Goal: Task Accomplishment & Management: Complete application form

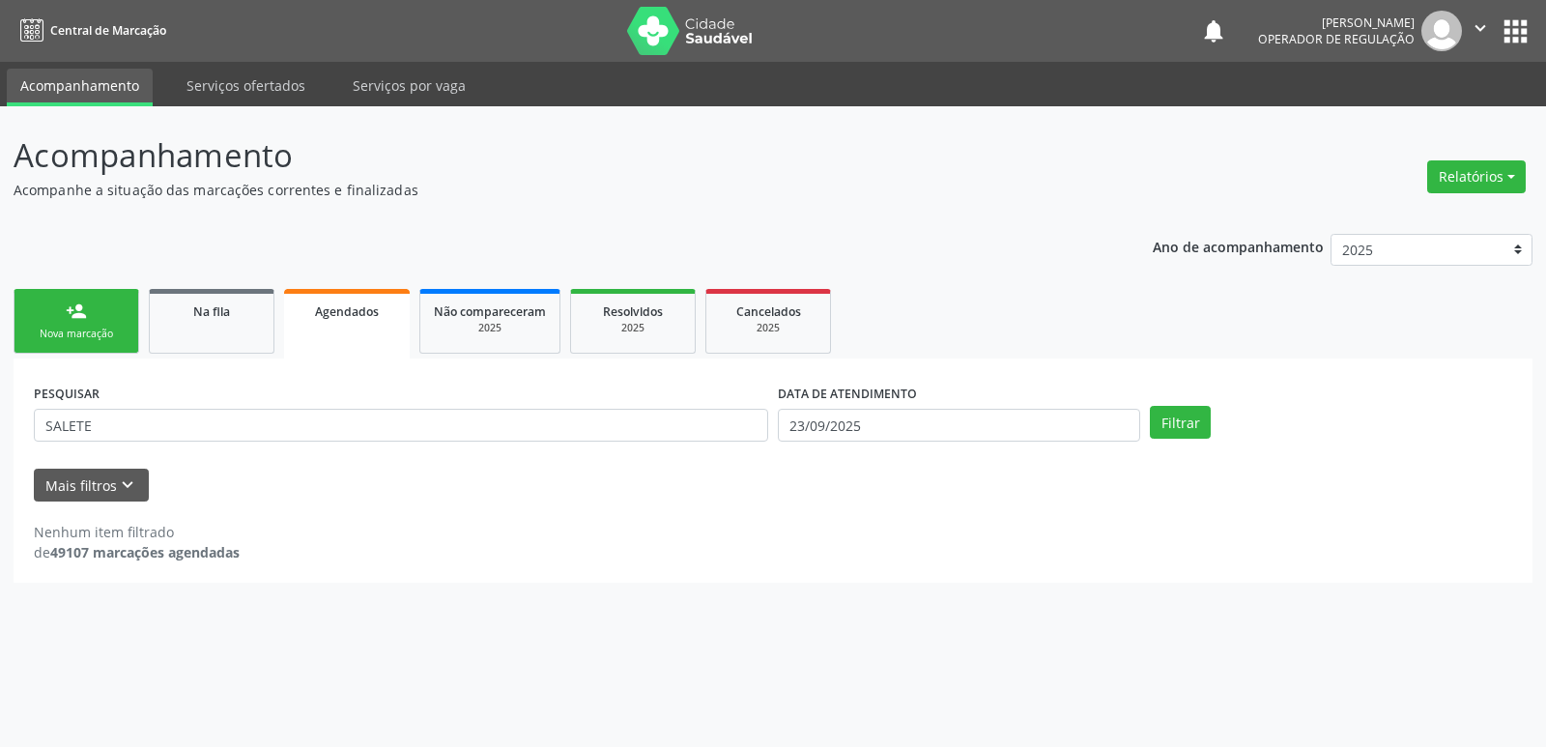
click at [61, 326] on link "person_add Nova marcação" at bounding box center [77, 321] width 126 height 65
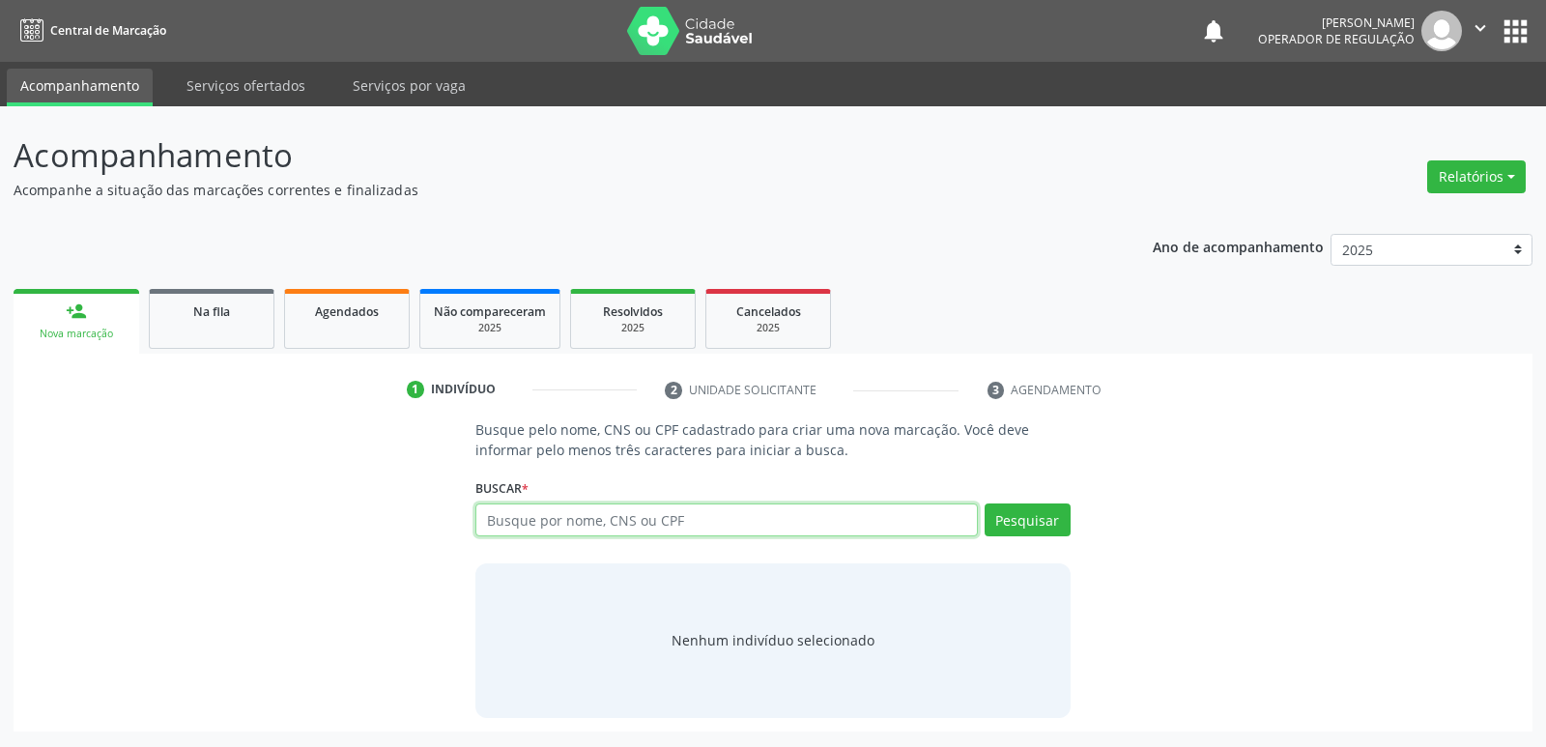
click at [590, 522] on input "text" at bounding box center [726, 519] width 502 height 33
type input "700403368652150"
click at [1043, 513] on button "Pesquisar" at bounding box center [1028, 519] width 86 height 33
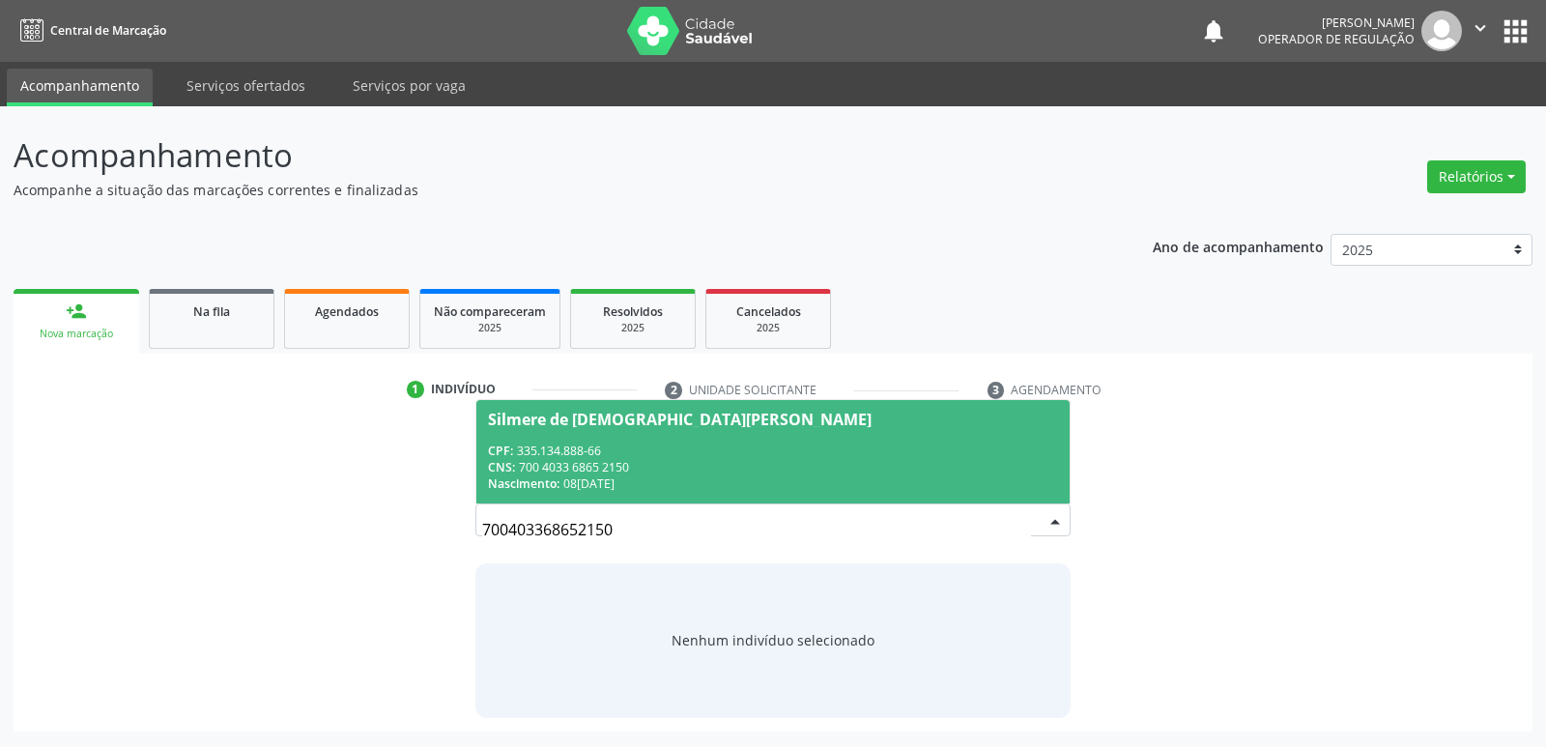
click at [508, 462] on span "CNS:" at bounding box center [501, 467] width 27 height 16
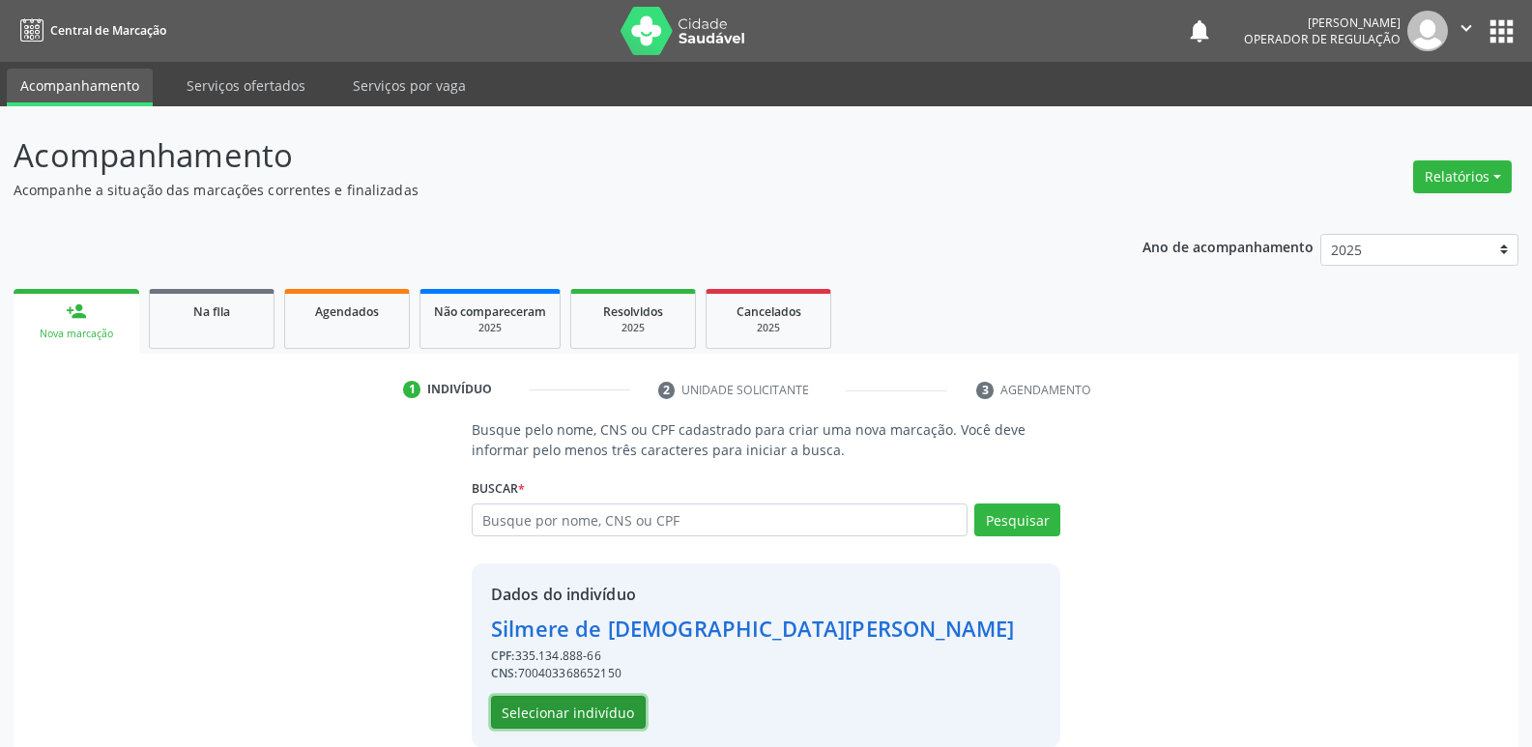
click at [593, 716] on button "Selecionar indivíduo" at bounding box center [568, 712] width 155 height 33
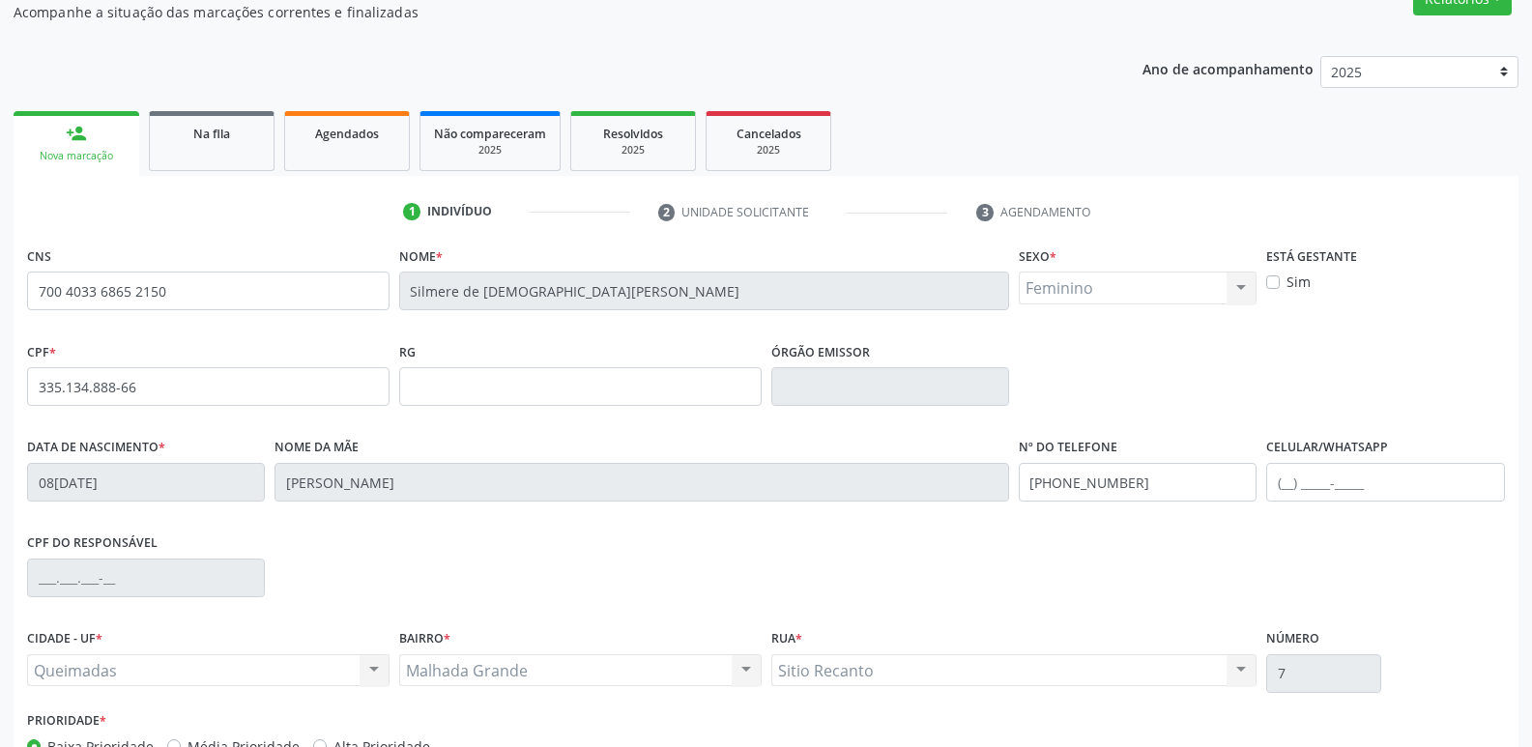
scroll to position [301, 0]
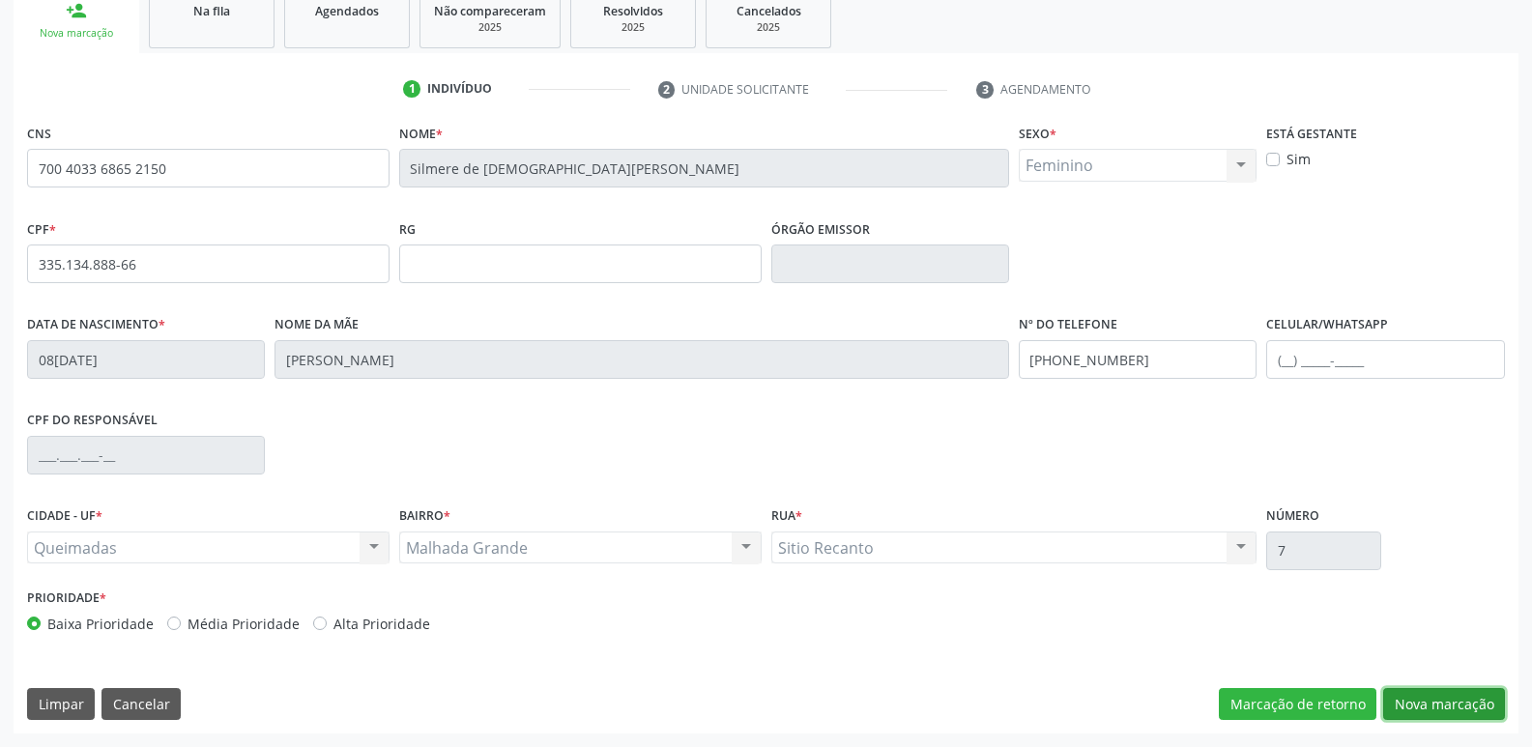
click at [1460, 703] on button "Nova marcação" at bounding box center [1444, 704] width 122 height 33
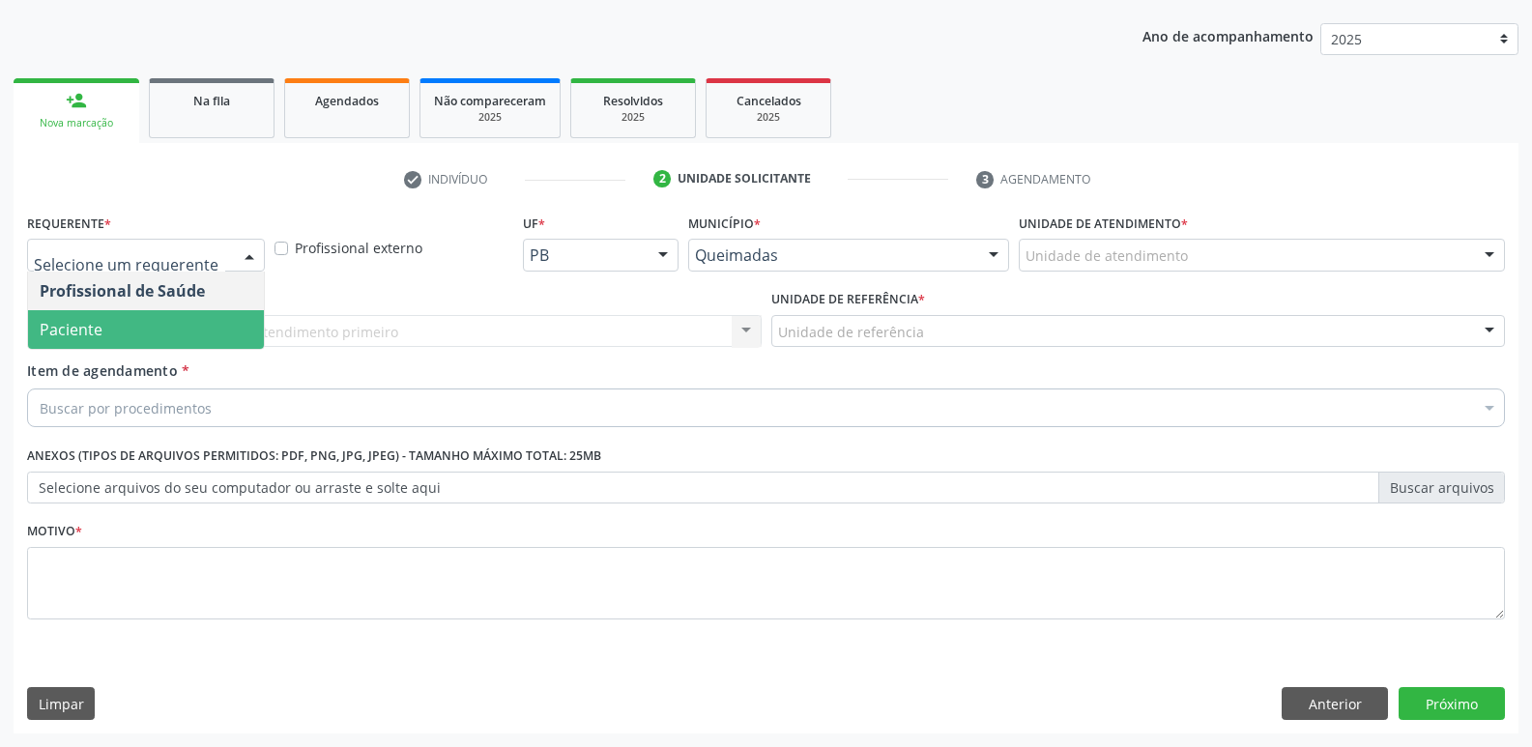
click at [195, 328] on span "Paciente" at bounding box center [146, 329] width 236 height 39
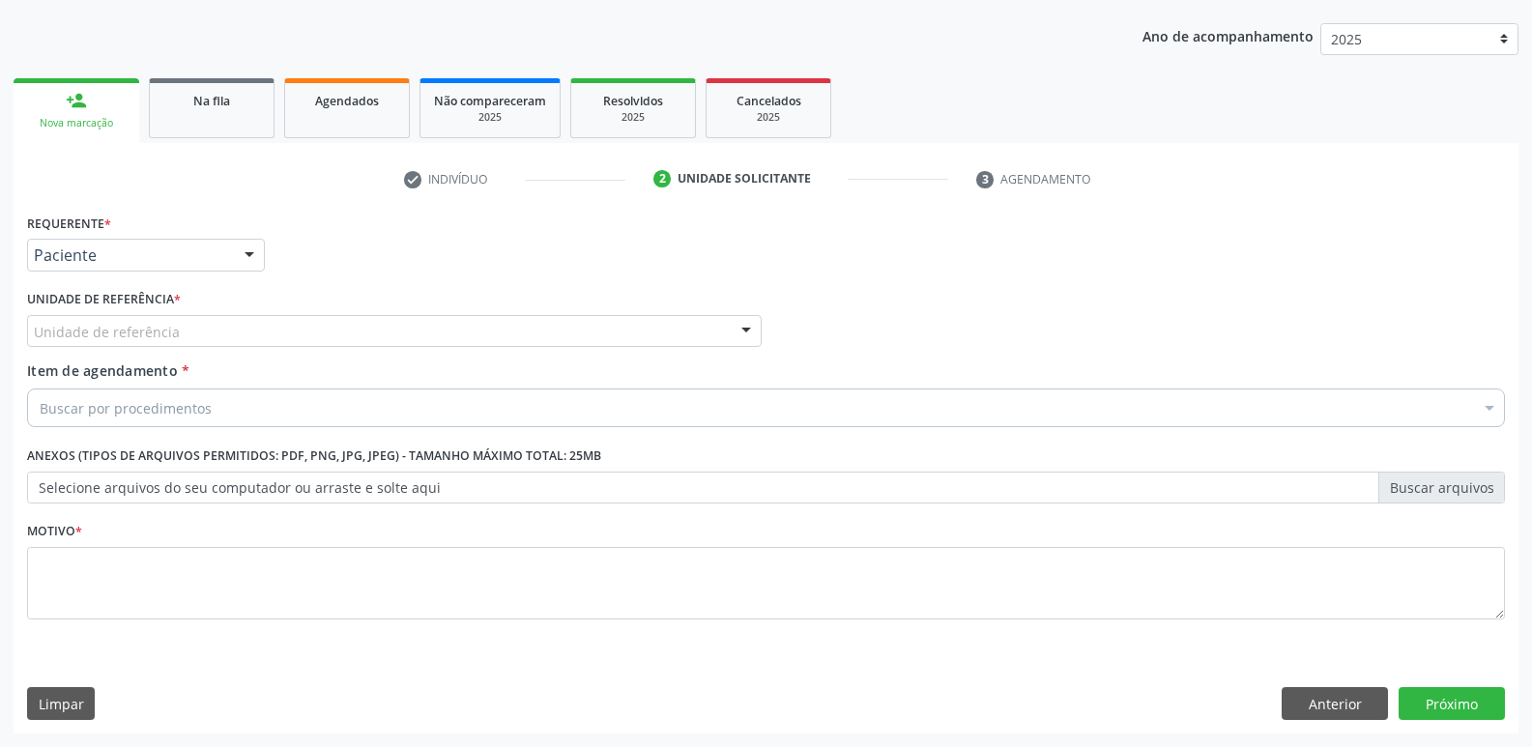
click at [242, 305] on div "Unidade de referência * Unidade de referência UBSF Ligeiro II UBSF Saulo Leal […" at bounding box center [394, 316] width 734 height 62
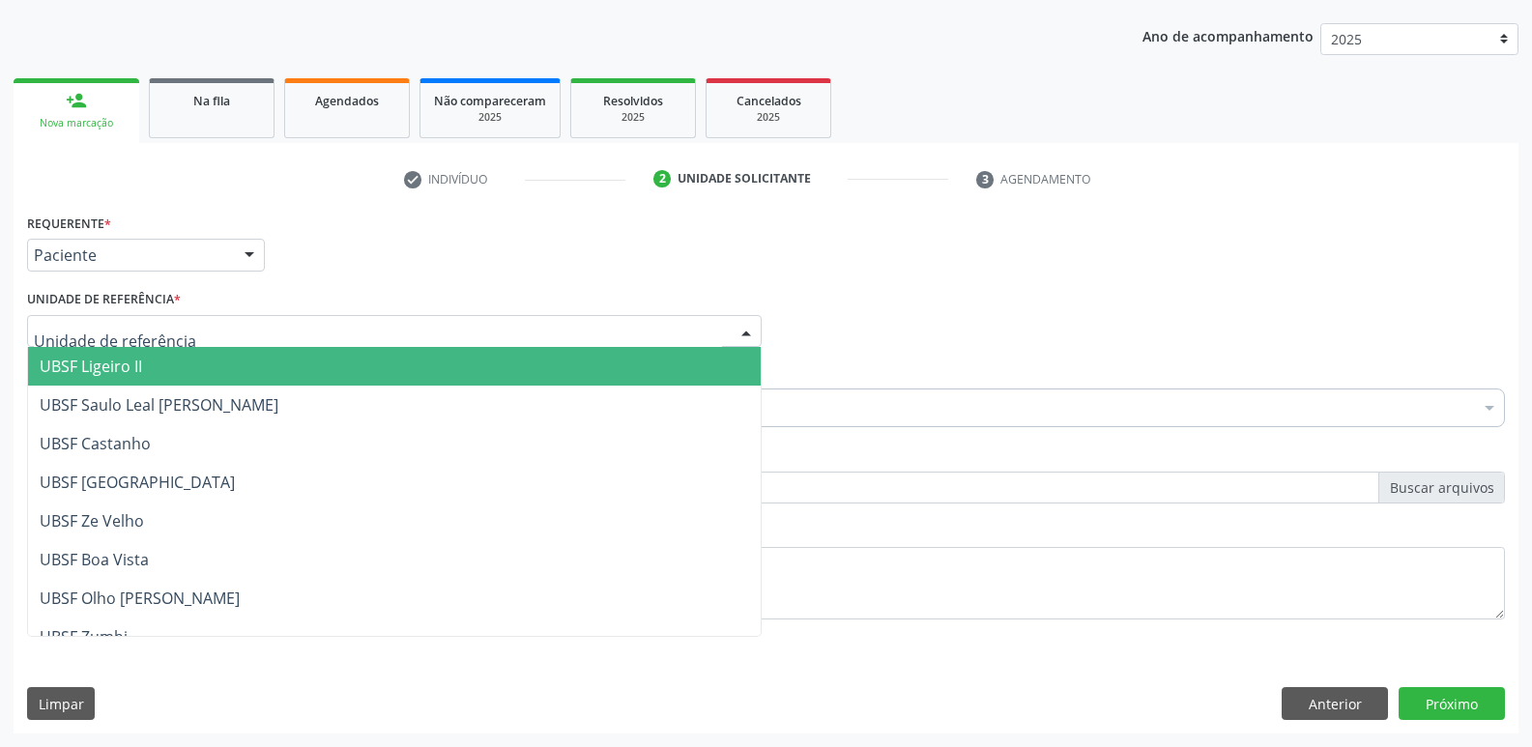
click at [247, 323] on div at bounding box center [394, 331] width 734 height 33
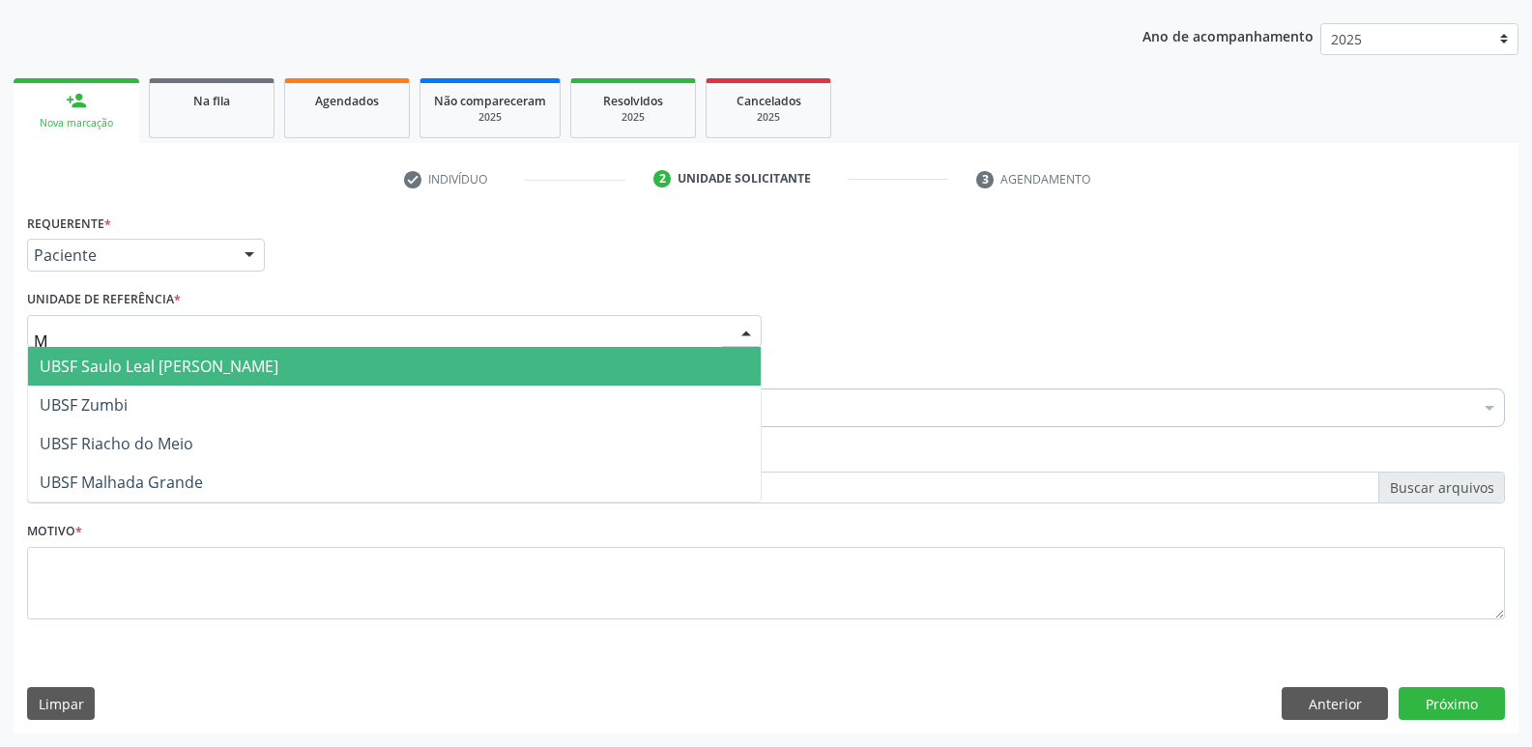
type input "MA"
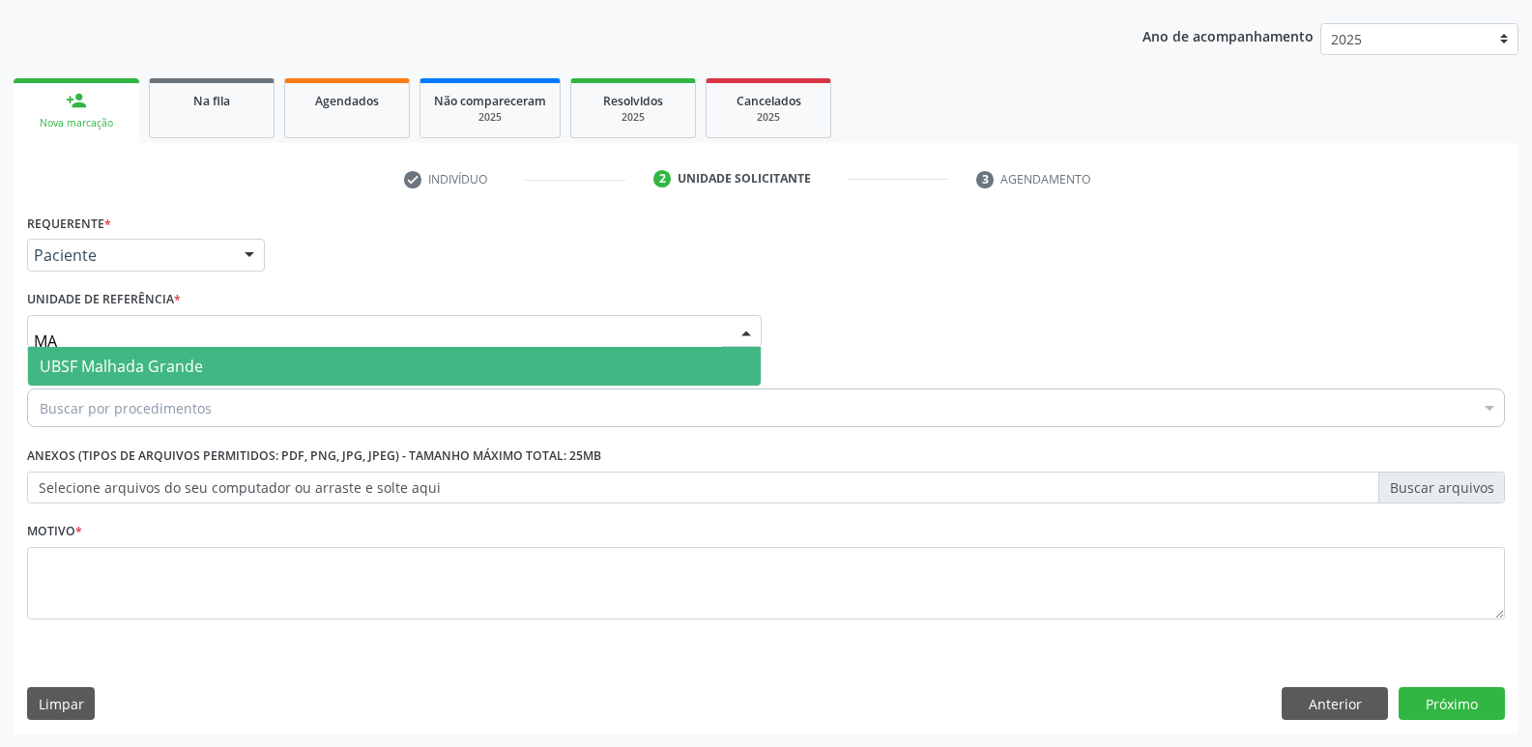
click at [218, 362] on span "UBSF Malhada Grande" at bounding box center [394, 366] width 732 height 39
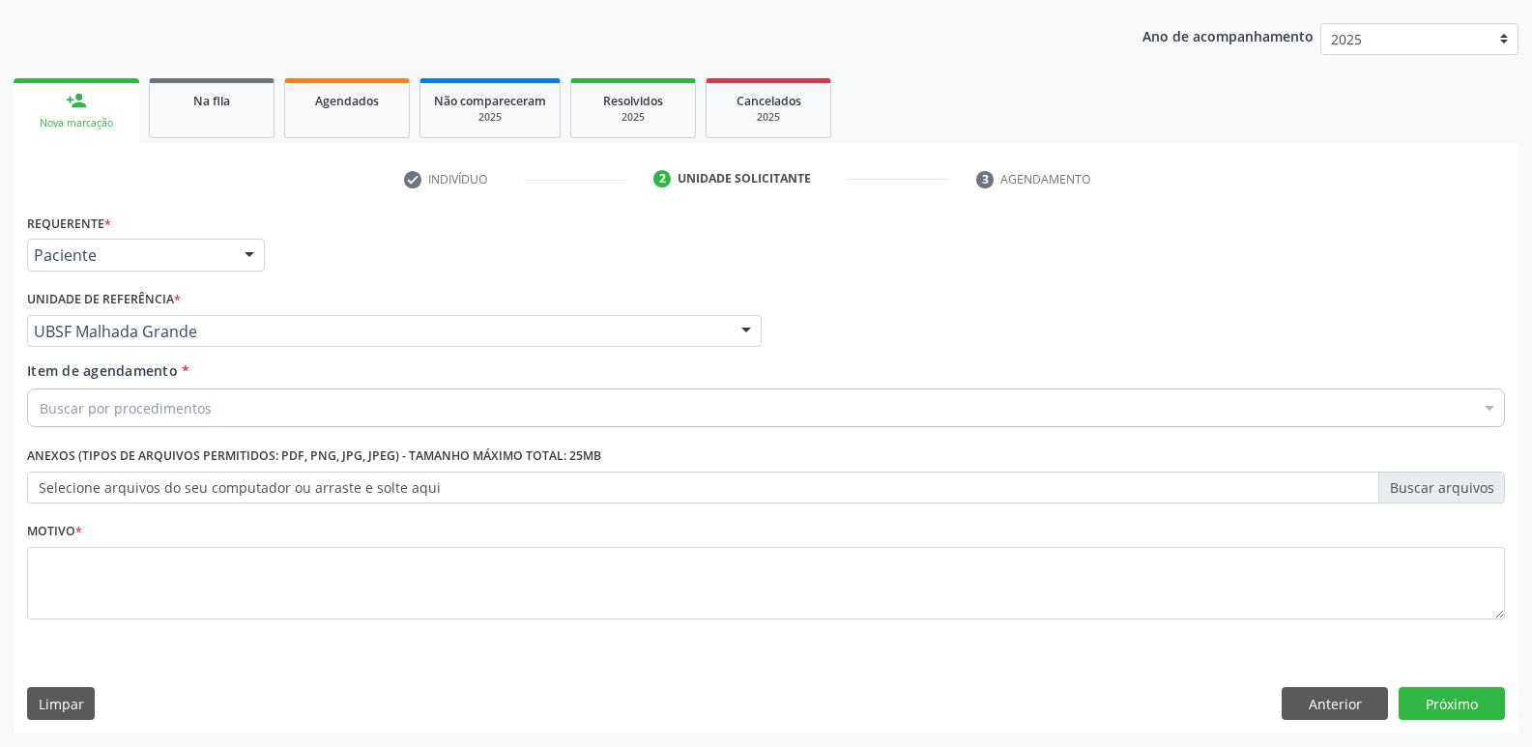
click at [196, 394] on div "Buscar por procedimentos" at bounding box center [765, 407] width 1477 height 39
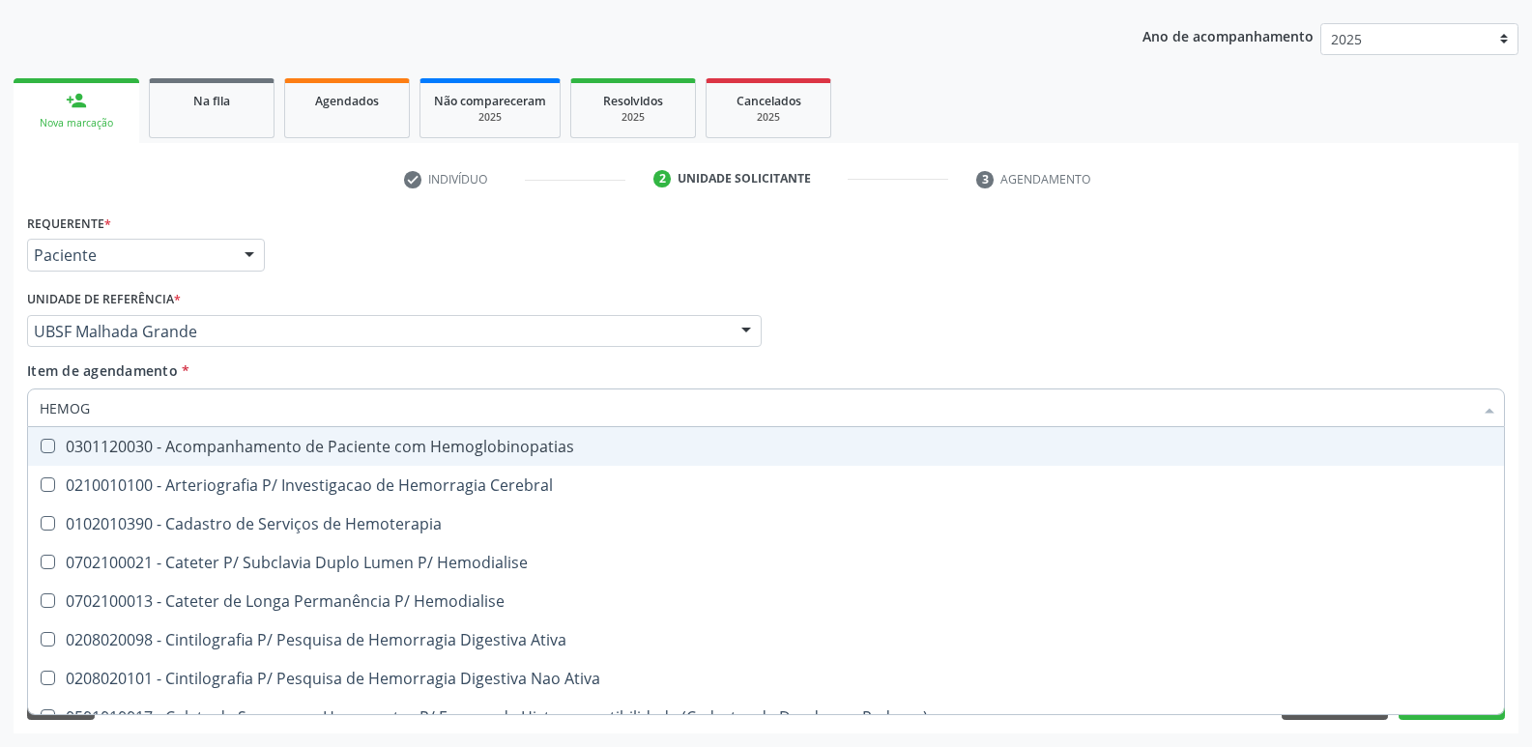
type input "HEMOGR"
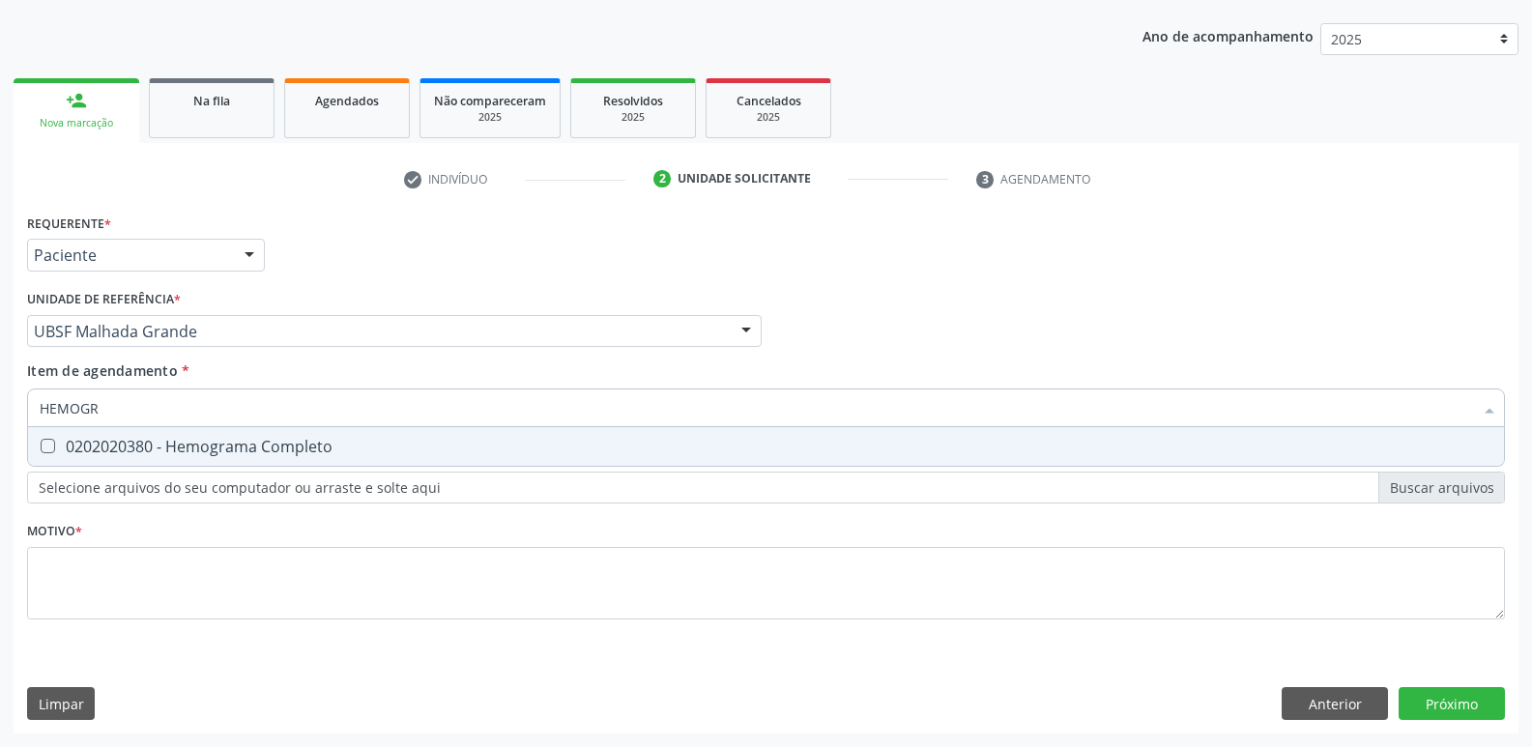
click at [245, 450] on div "0202020380 - Hemograma Completo" at bounding box center [766, 446] width 1452 height 15
checkbox Completo "true"
type input "HEMOG"
checkbox Completo "false"
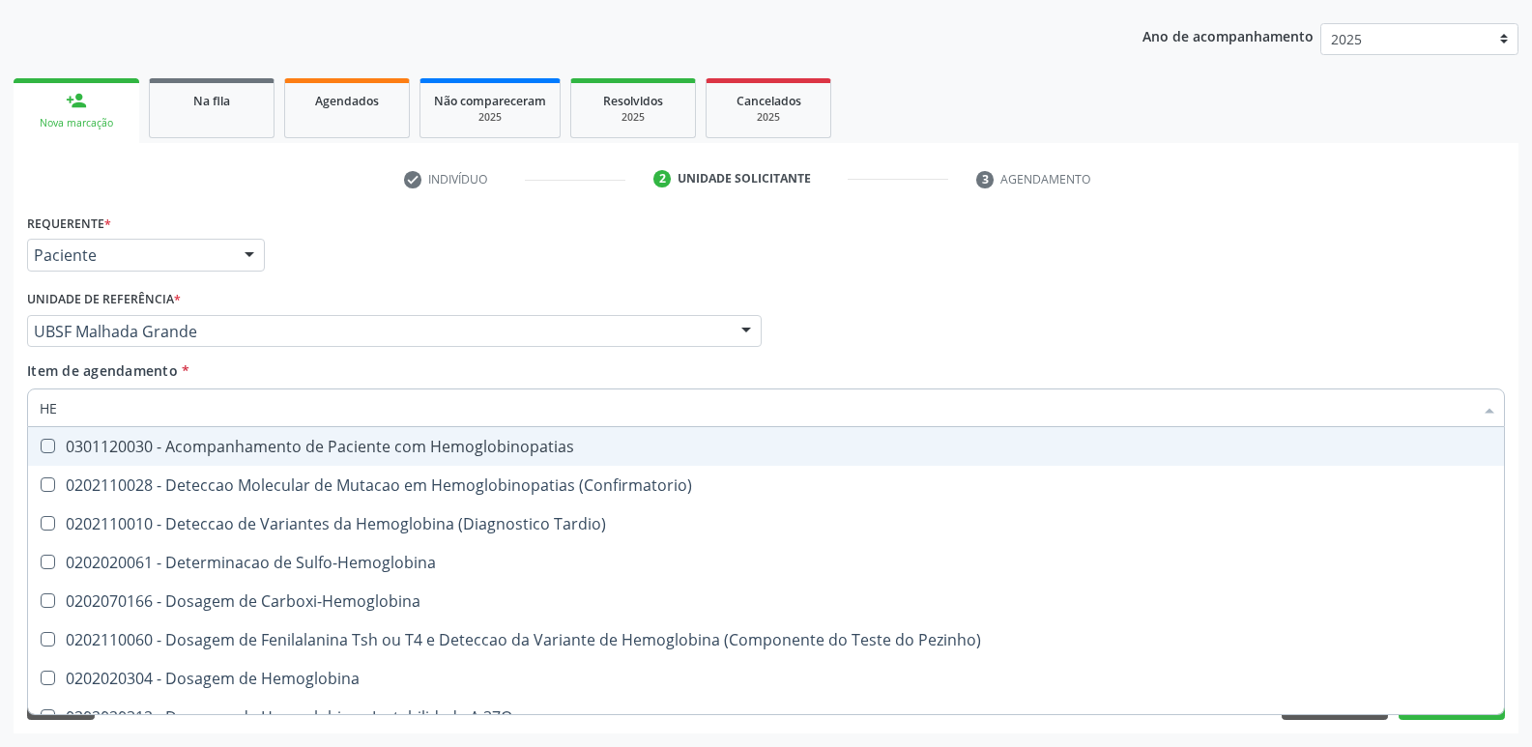
type input "H"
checkbox Completo "false"
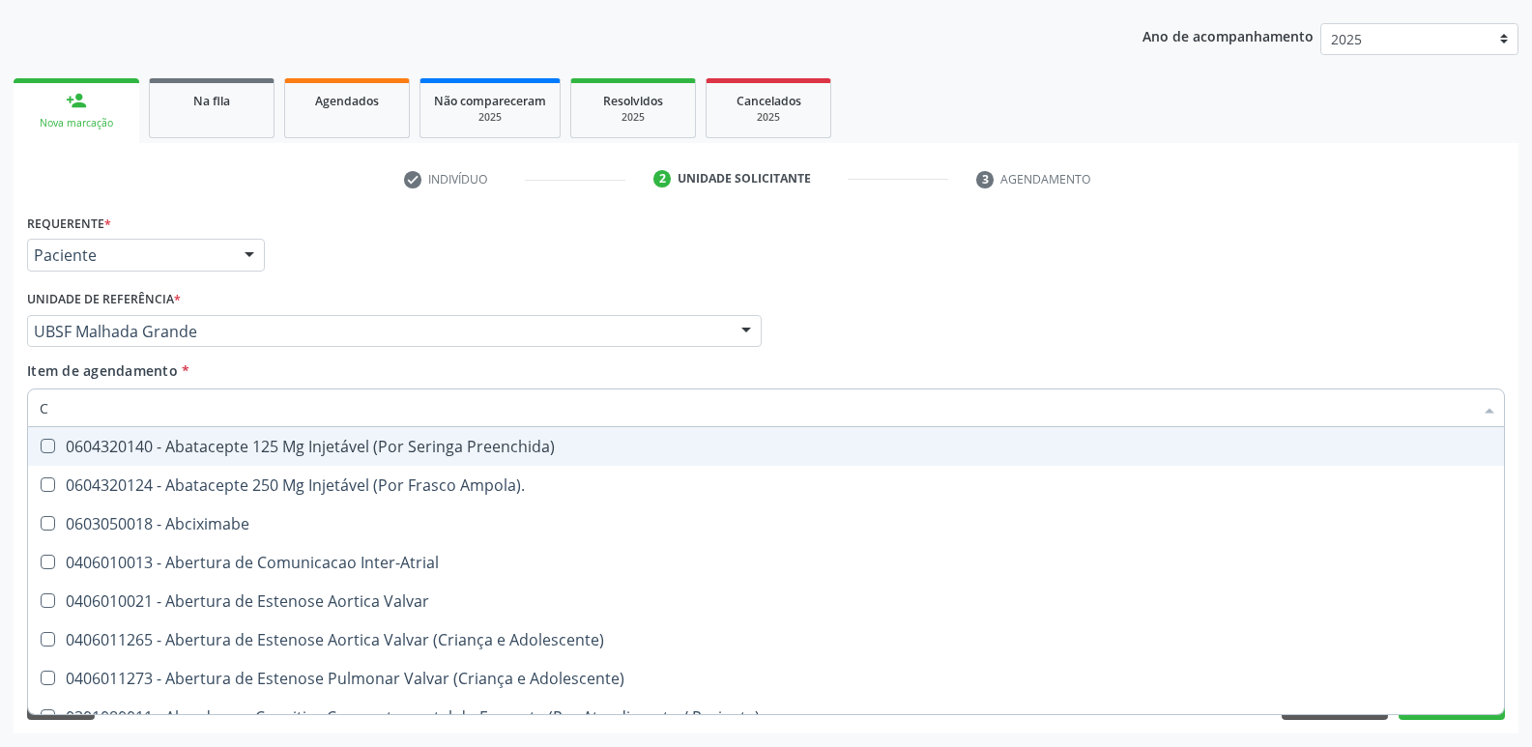
type input "CO"
checkbox Osseo "true"
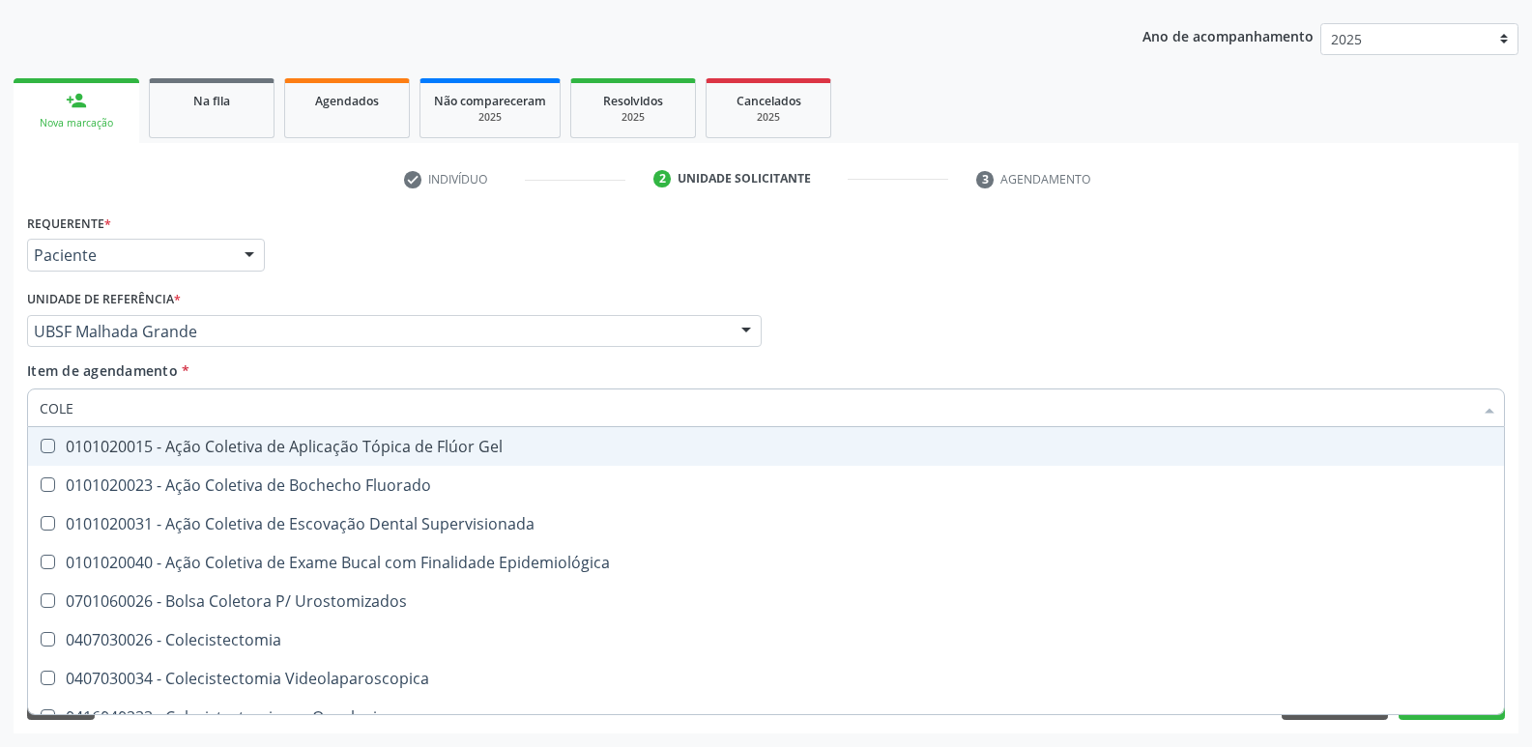
type input "COLES"
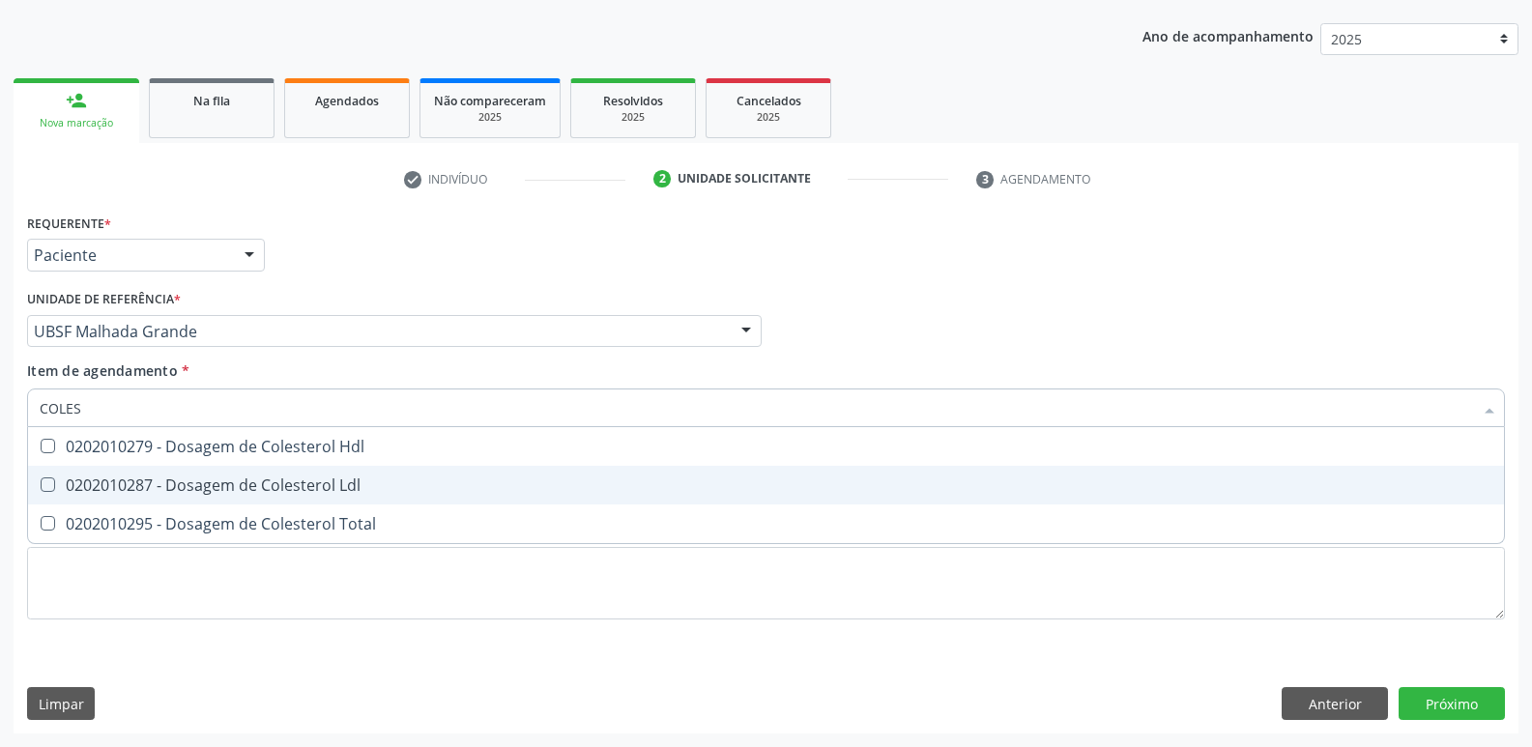
click at [354, 466] on span "0202010287 - Dosagem de Colesterol Ldl" at bounding box center [766, 485] width 1476 height 39
checkbox Ldl "true"
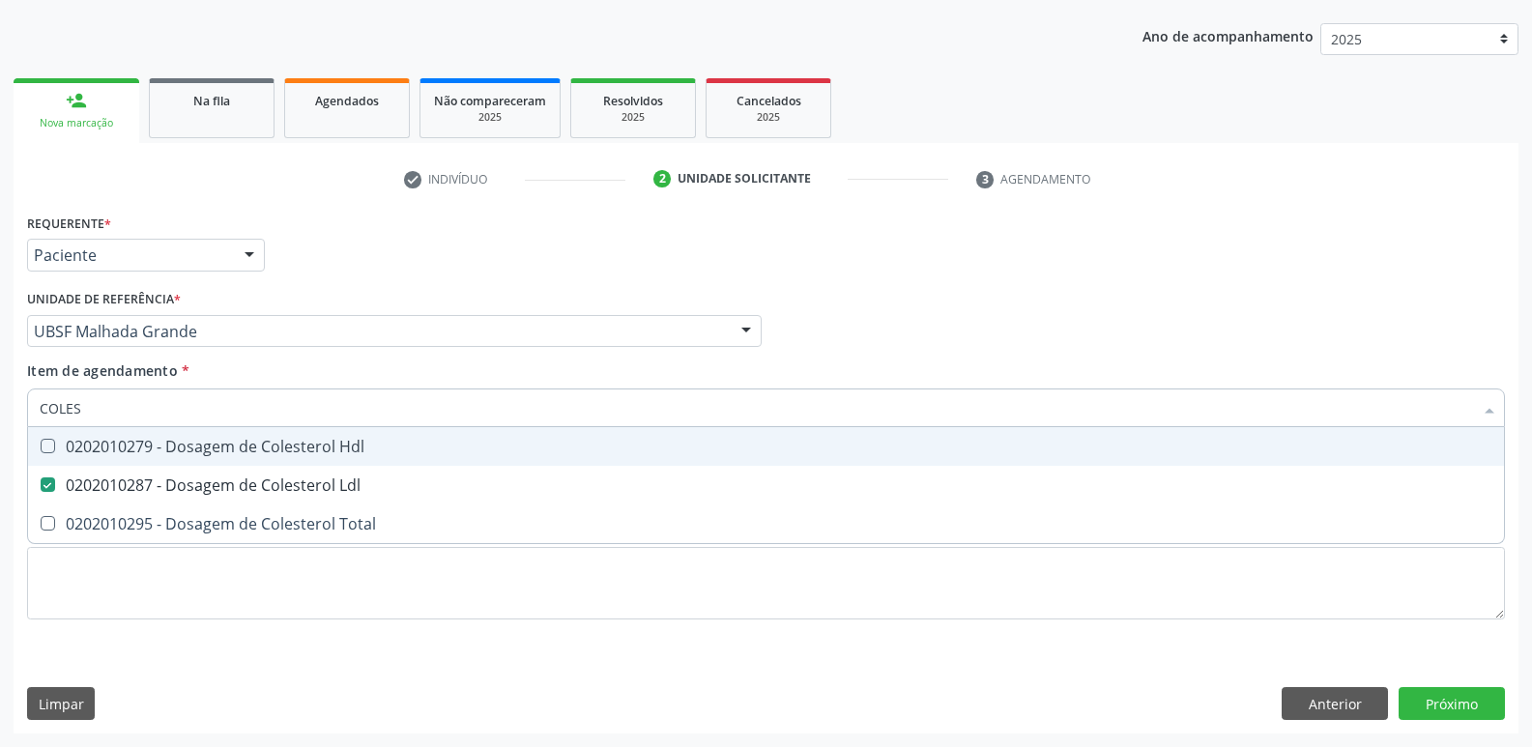
click at [354, 452] on div "0202010279 - Dosagem de Colesterol Hdl" at bounding box center [766, 446] width 1452 height 15
checkbox Hdl "true"
type input "COLE"
checkbox Hdl "false"
checkbox Ldl "false"
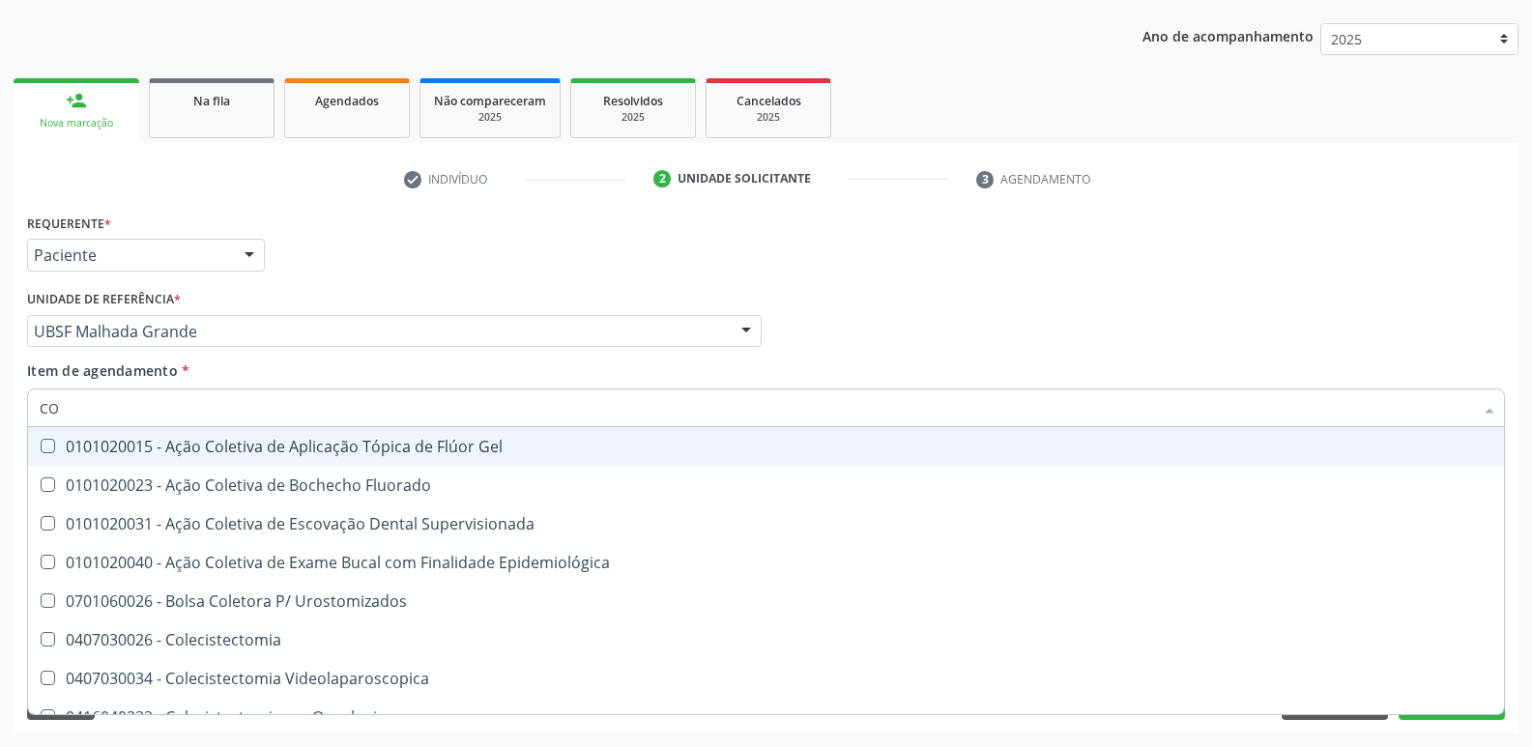
type input "C"
checkbox Hdl "false"
checkbox Ldl "false"
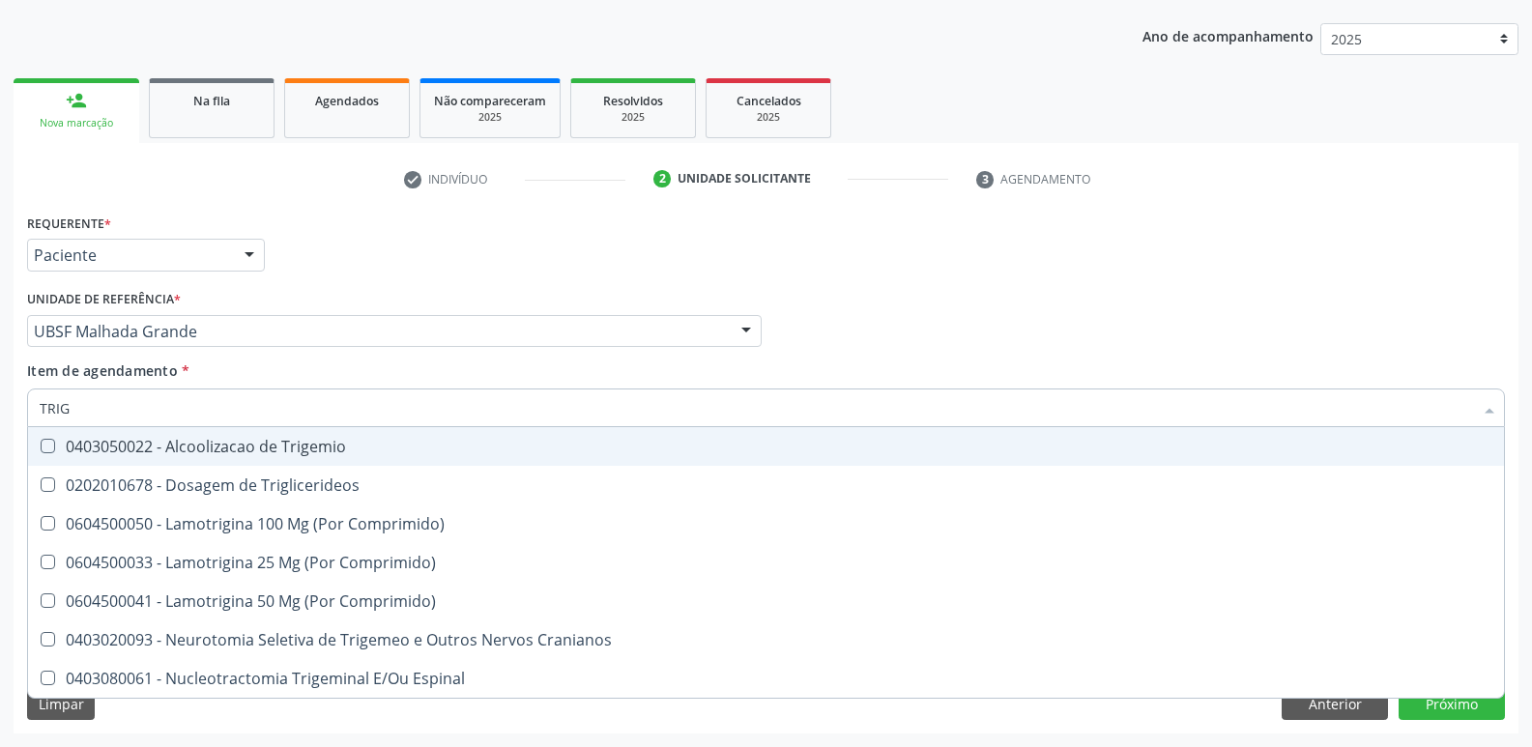
type input "TRIGL"
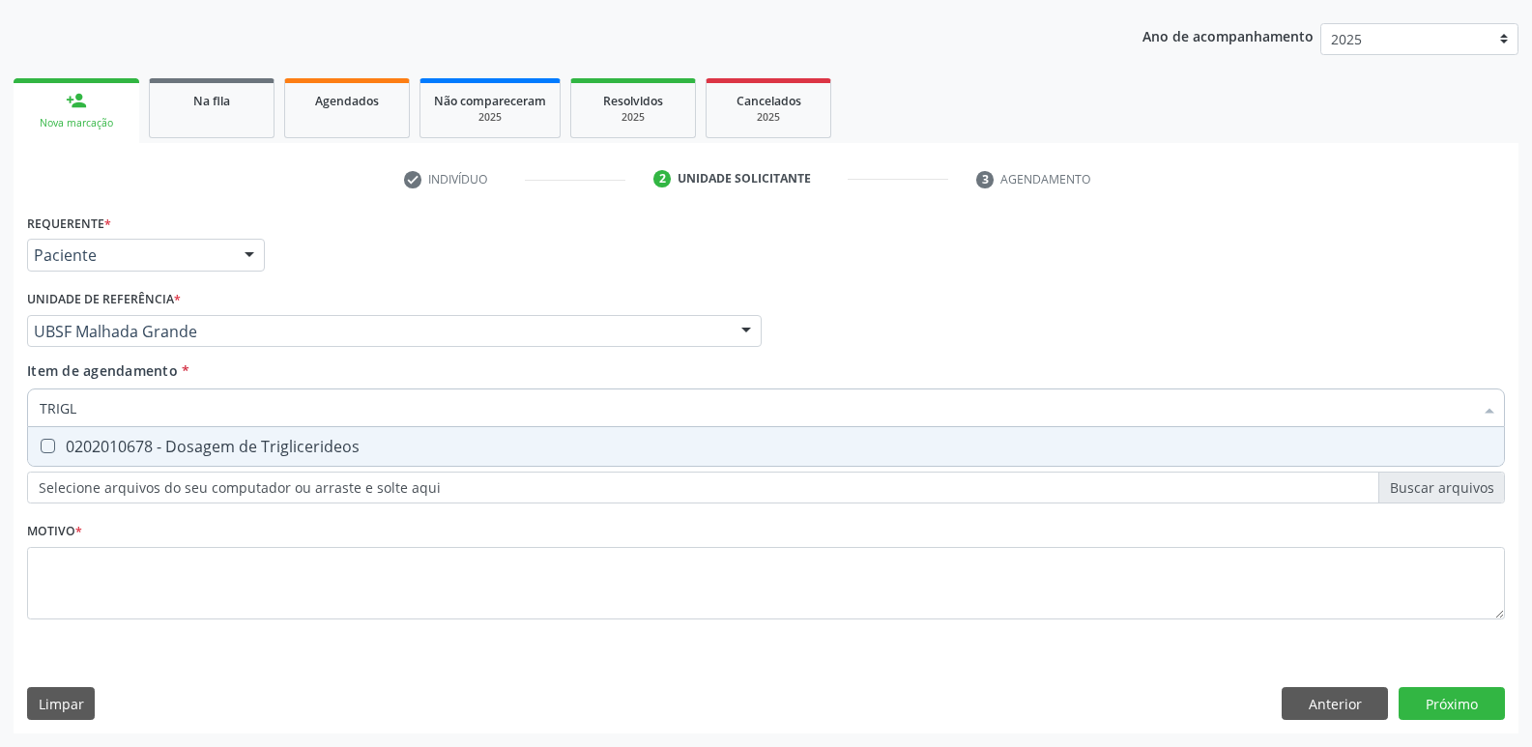
click at [340, 439] on div "0202010678 - Dosagem de Triglicerideos" at bounding box center [766, 446] width 1452 height 15
checkbox Triglicerideos "true"
type input "TRIG"
checkbox Triglicerideos "false"
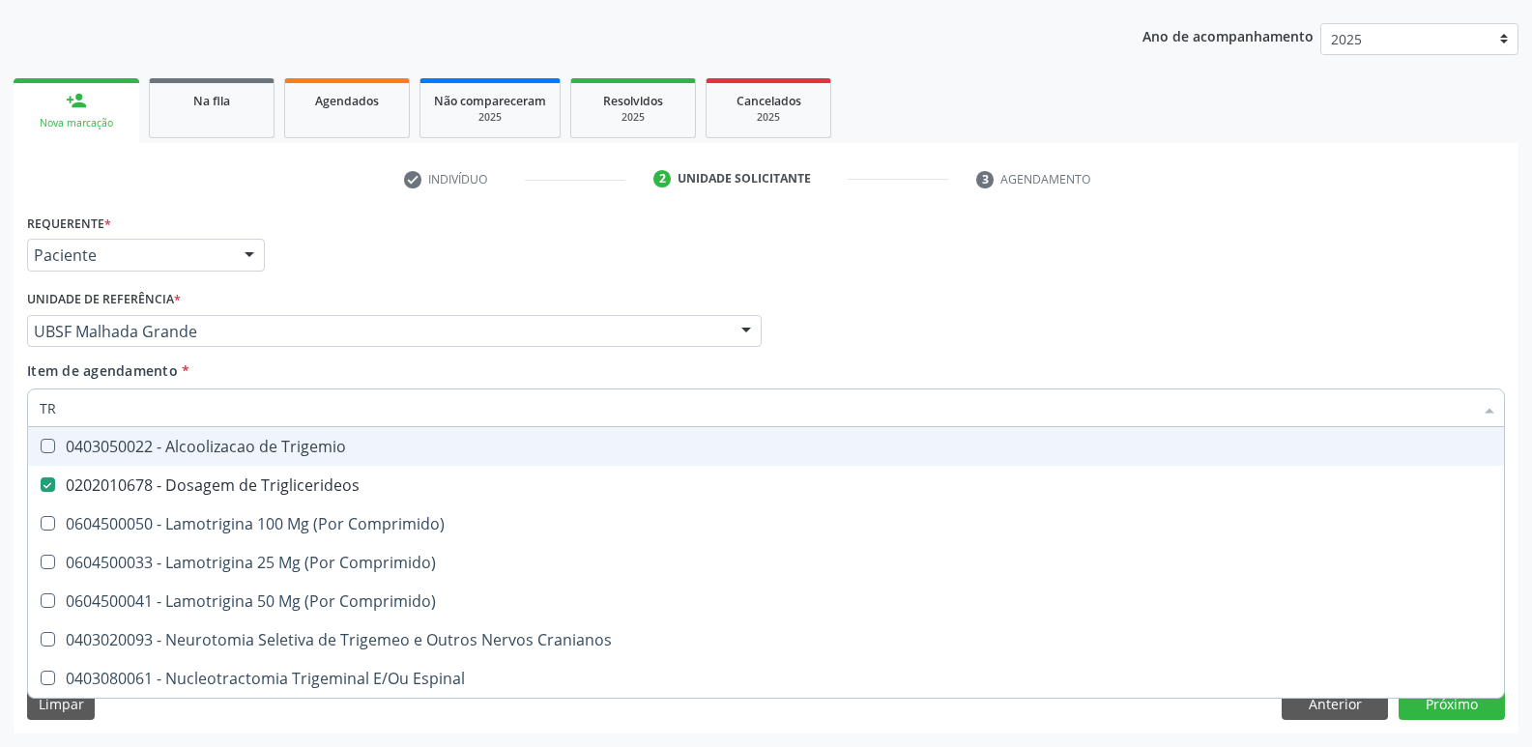
type input "T"
checkbox Triglicerideos "false"
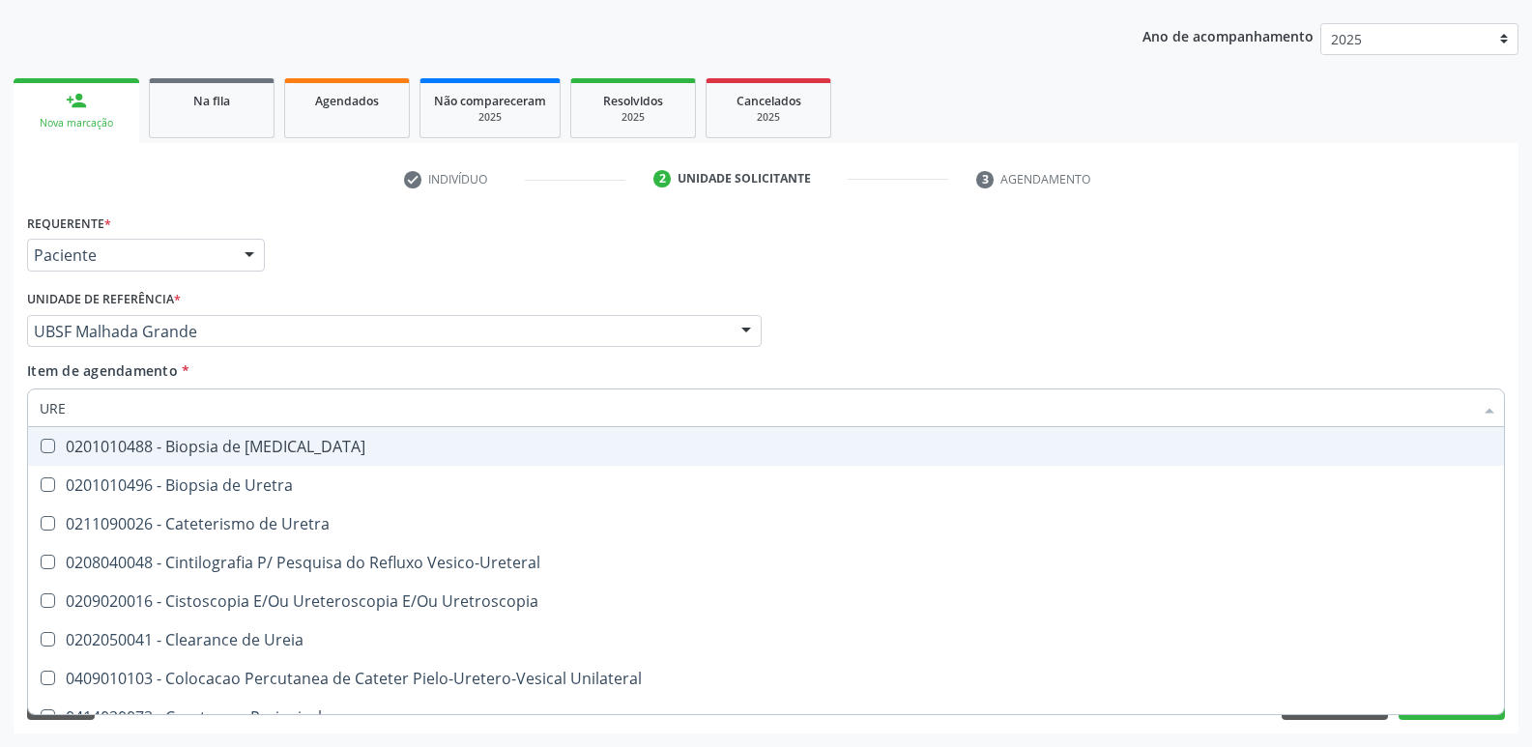
type input "UREI"
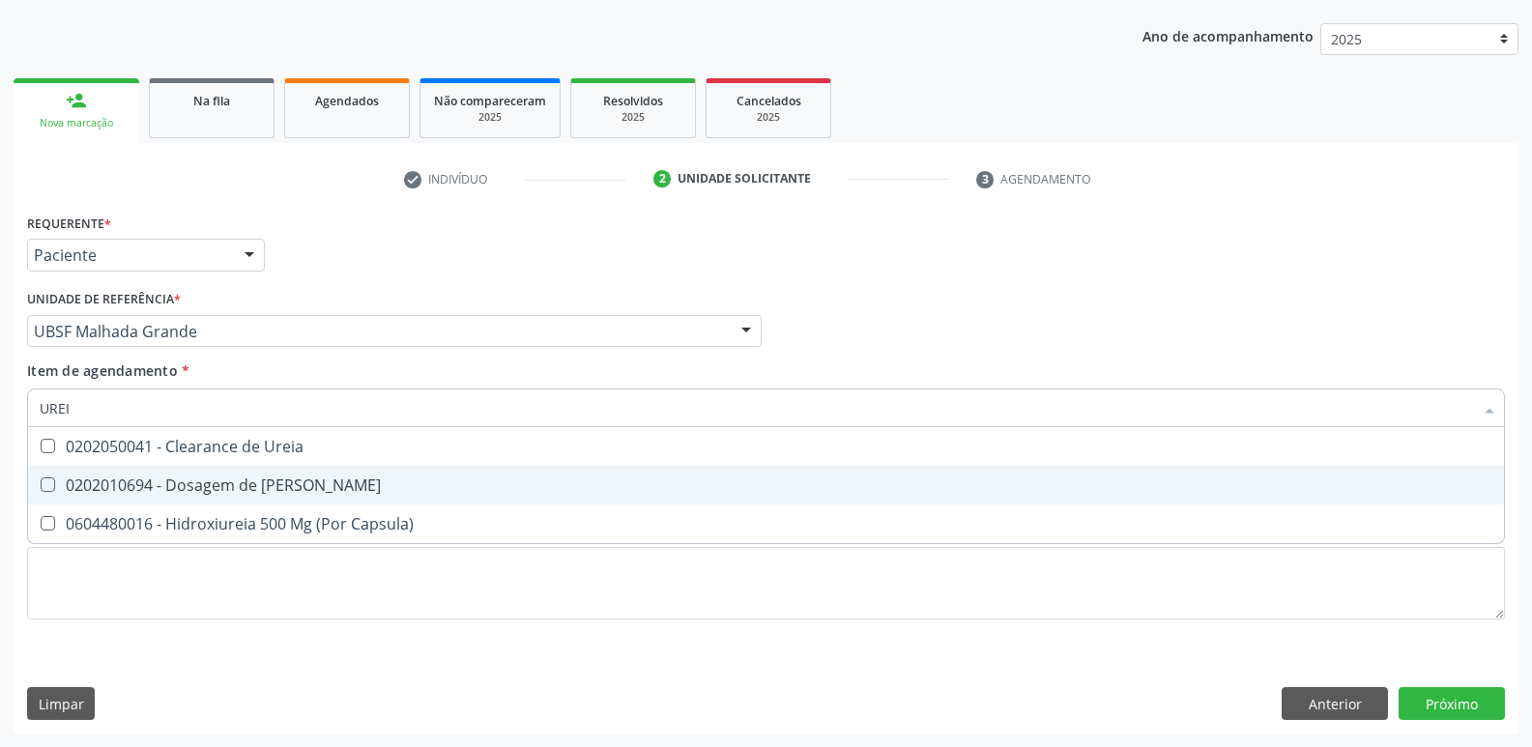
click at [322, 495] on span "0202010694 - Dosagem de [PERSON_NAME]" at bounding box center [766, 485] width 1476 height 39
checkbox Ureia "true"
type input "URE"
checkbox Ureia "false"
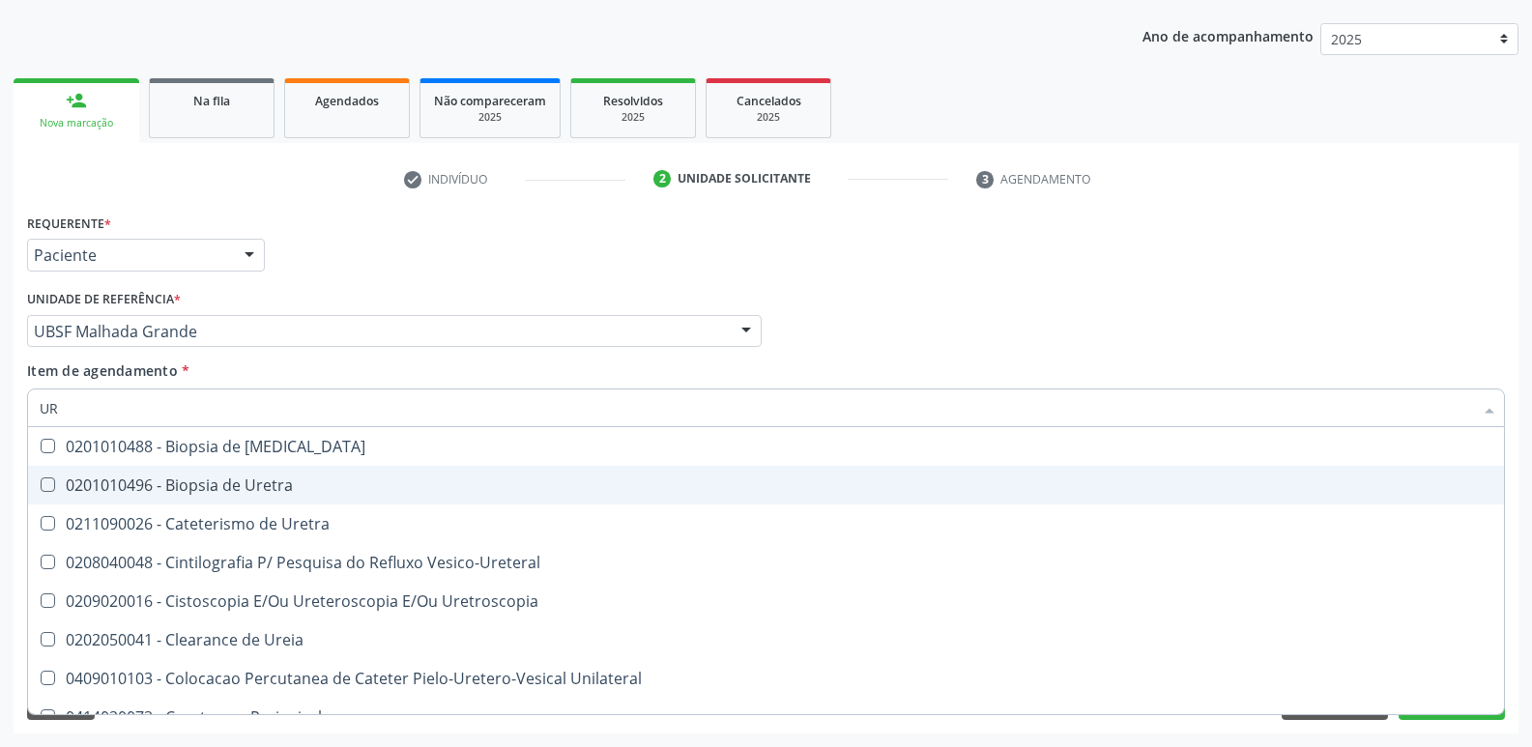
type input "U"
checkbox Ureia "false"
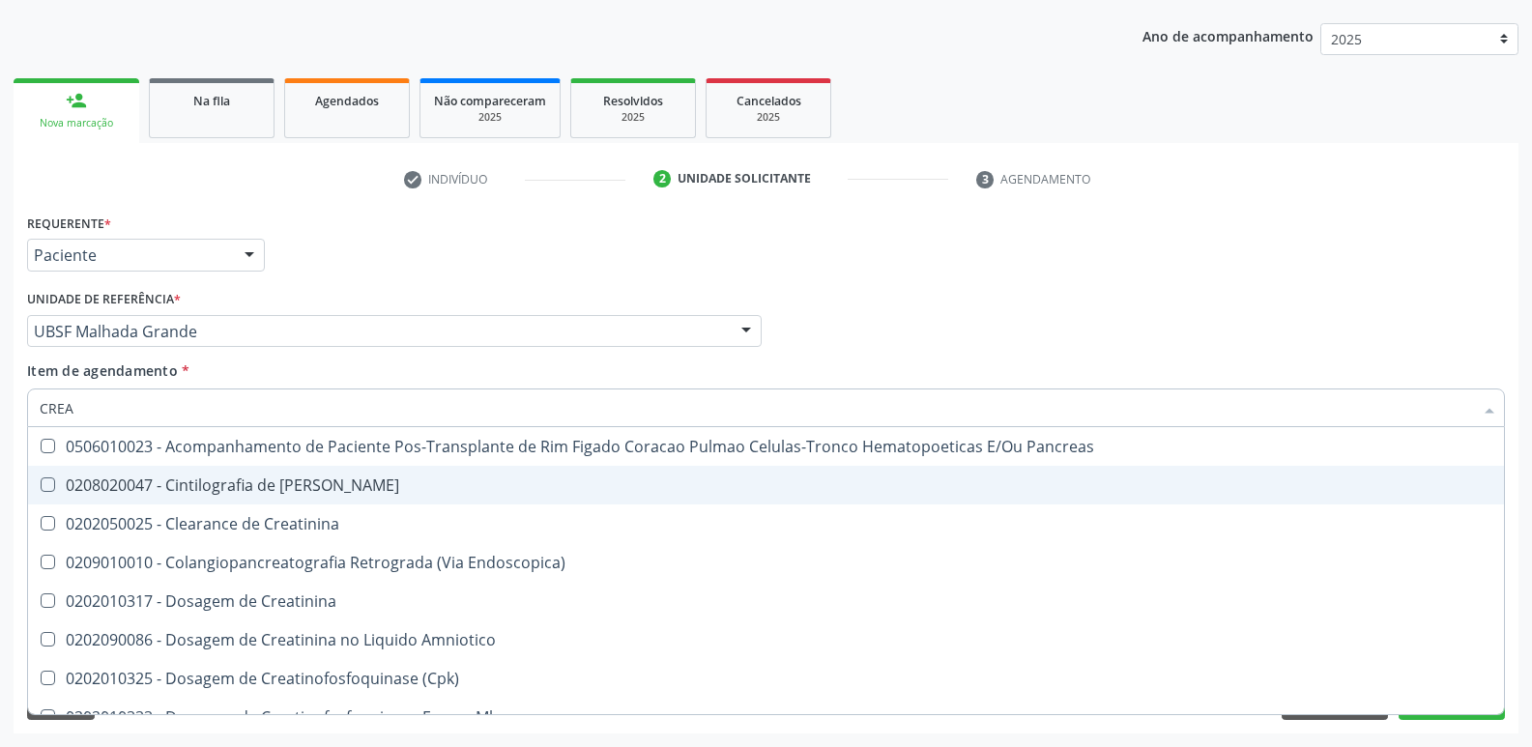
type input "CREAT"
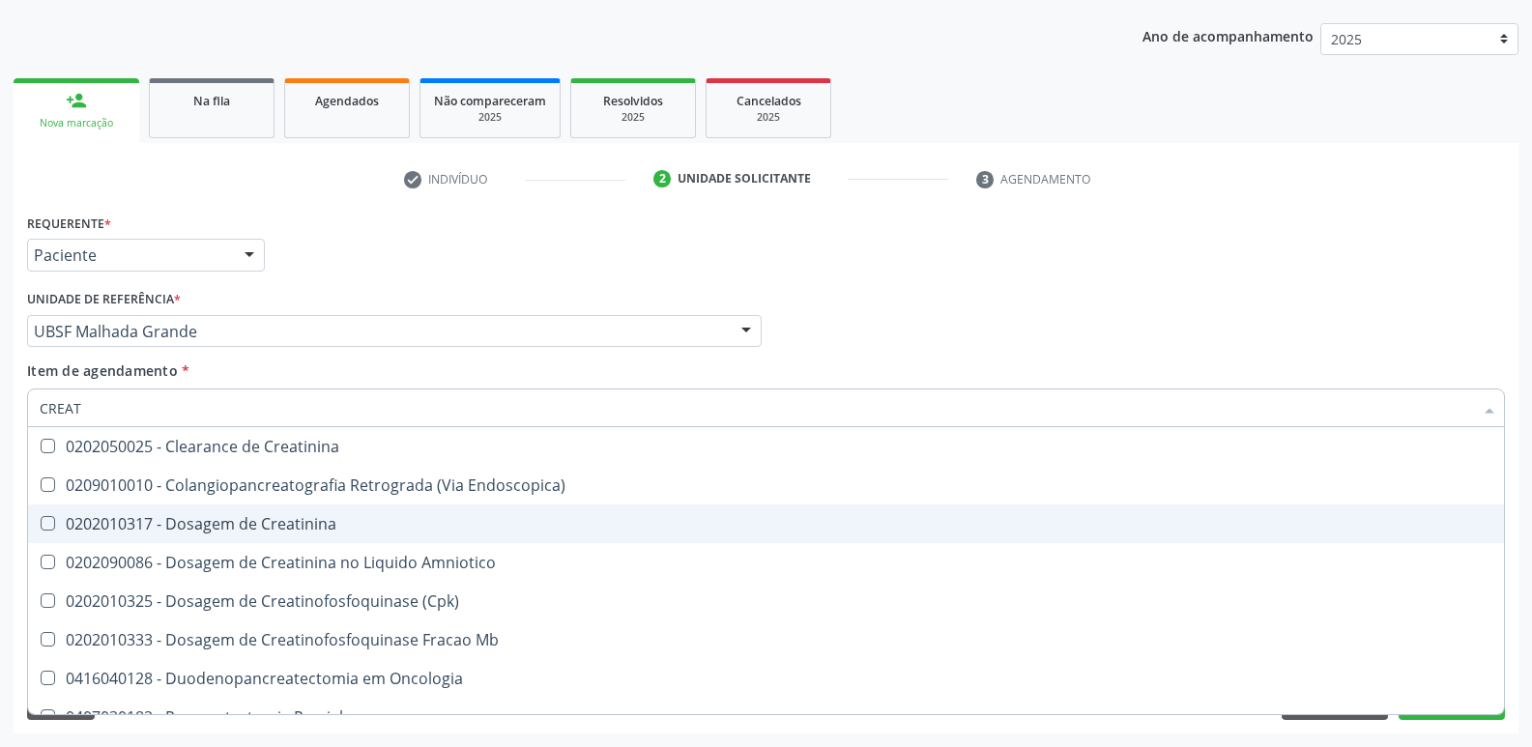
click at [298, 523] on div "0202010317 - Dosagem de Creatinina" at bounding box center [766, 523] width 1452 height 15
checkbox Creatinina "true"
type input "CREA"
checkbox Creatinina "false"
checkbox \(Cpk\) "true"
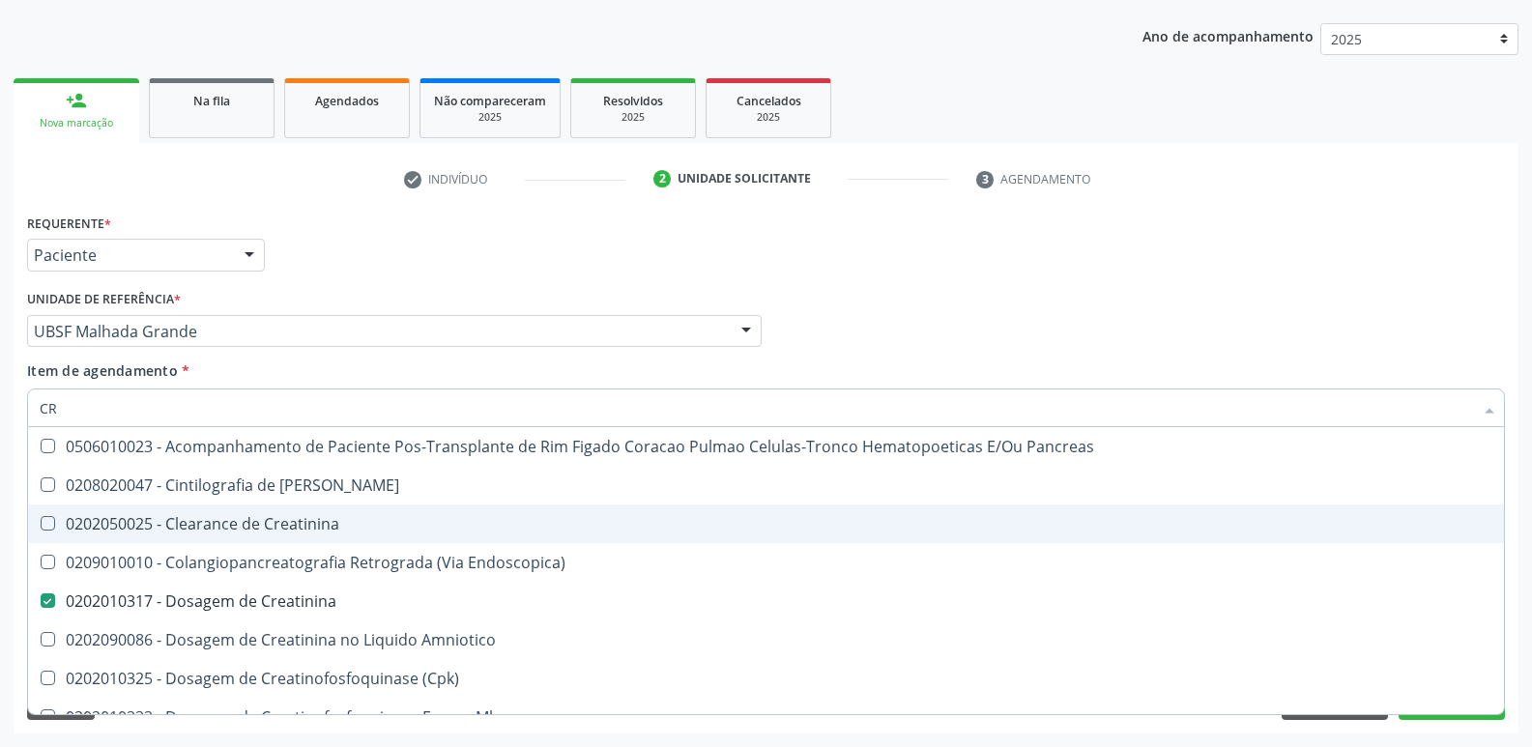
type input "C"
checkbox Creatinina "false"
checkbox Oncologia "false"
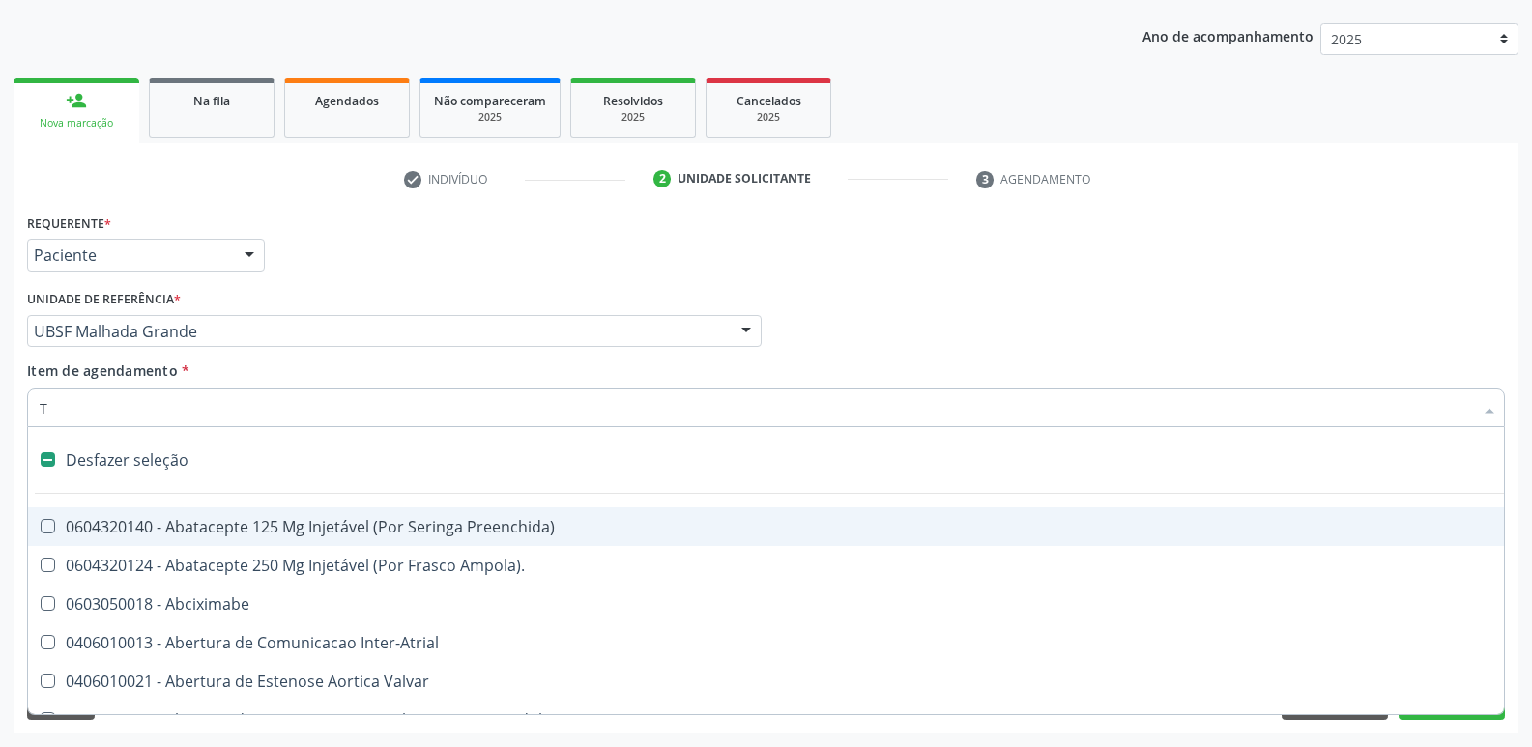
type input "TG"
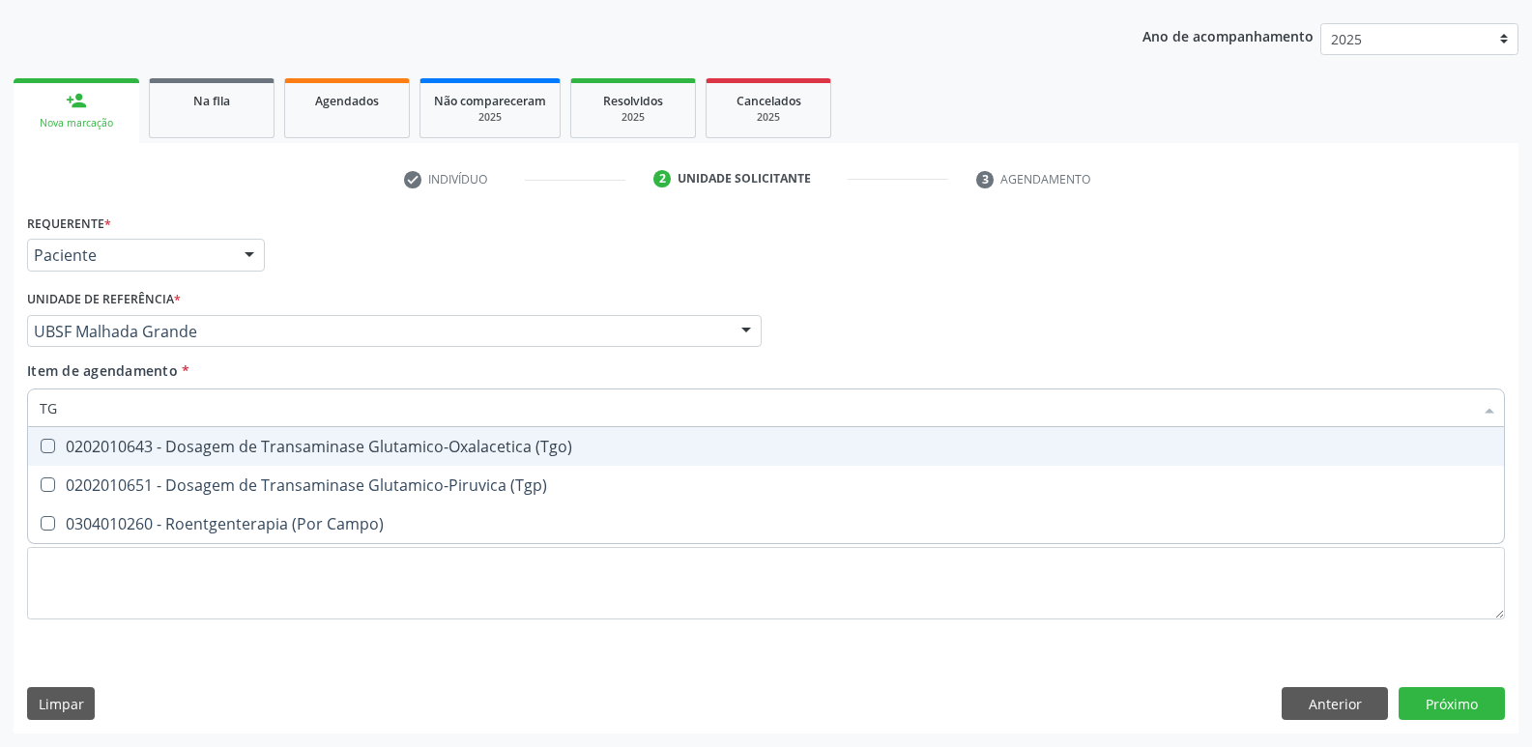
click at [227, 440] on div "0202010643 - Dosagem de Transaminase Glutamico-Oxalacetica (Tgo)" at bounding box center [766, 446] width 1452 height 15
checkbox \(Tgo\) "true"
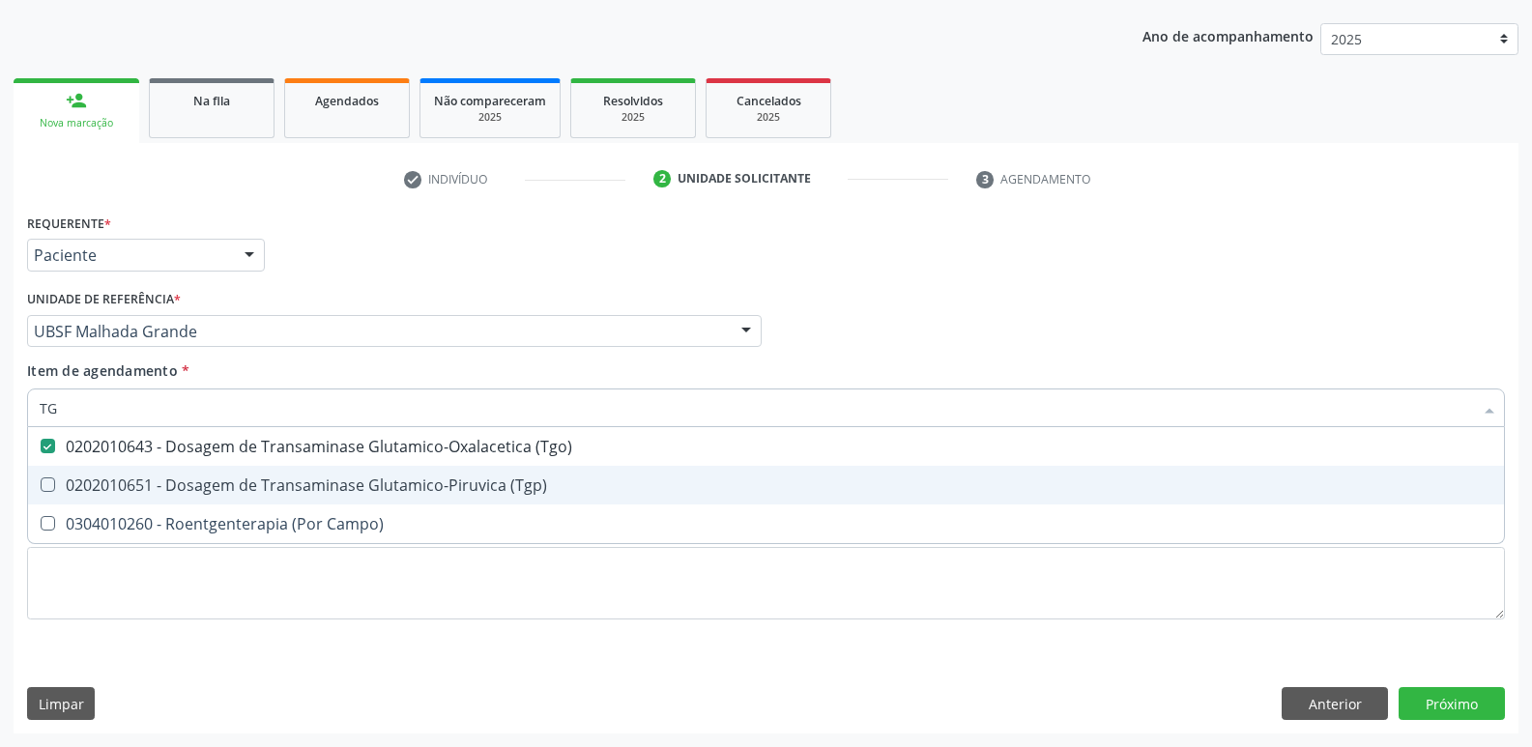
drag, startPoint x: 214, startPoint y: 472, endPoint x: 238, endPoint y: 436, distance: 43.2
click at [217, 468] on span "0202010651 - Dosagem de Transaminase Glutamico-Piruvica (Tgp)" at bounding box center [766, 485] width 1476 height 39
checkbox \(Tgp\) "true"
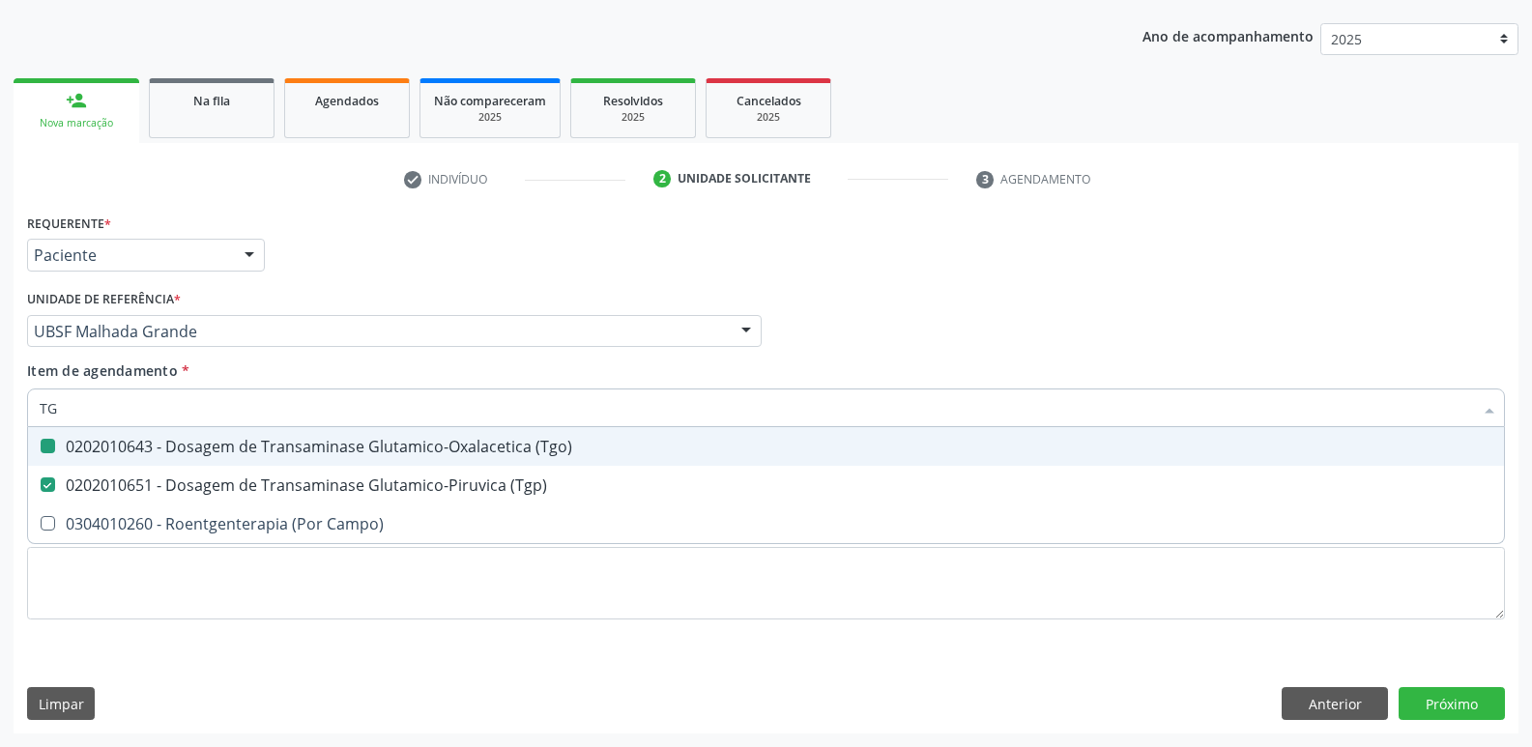
type input "T"
checkbox \(Tgo\) "false"
checkbox \(Tgp\) "false"
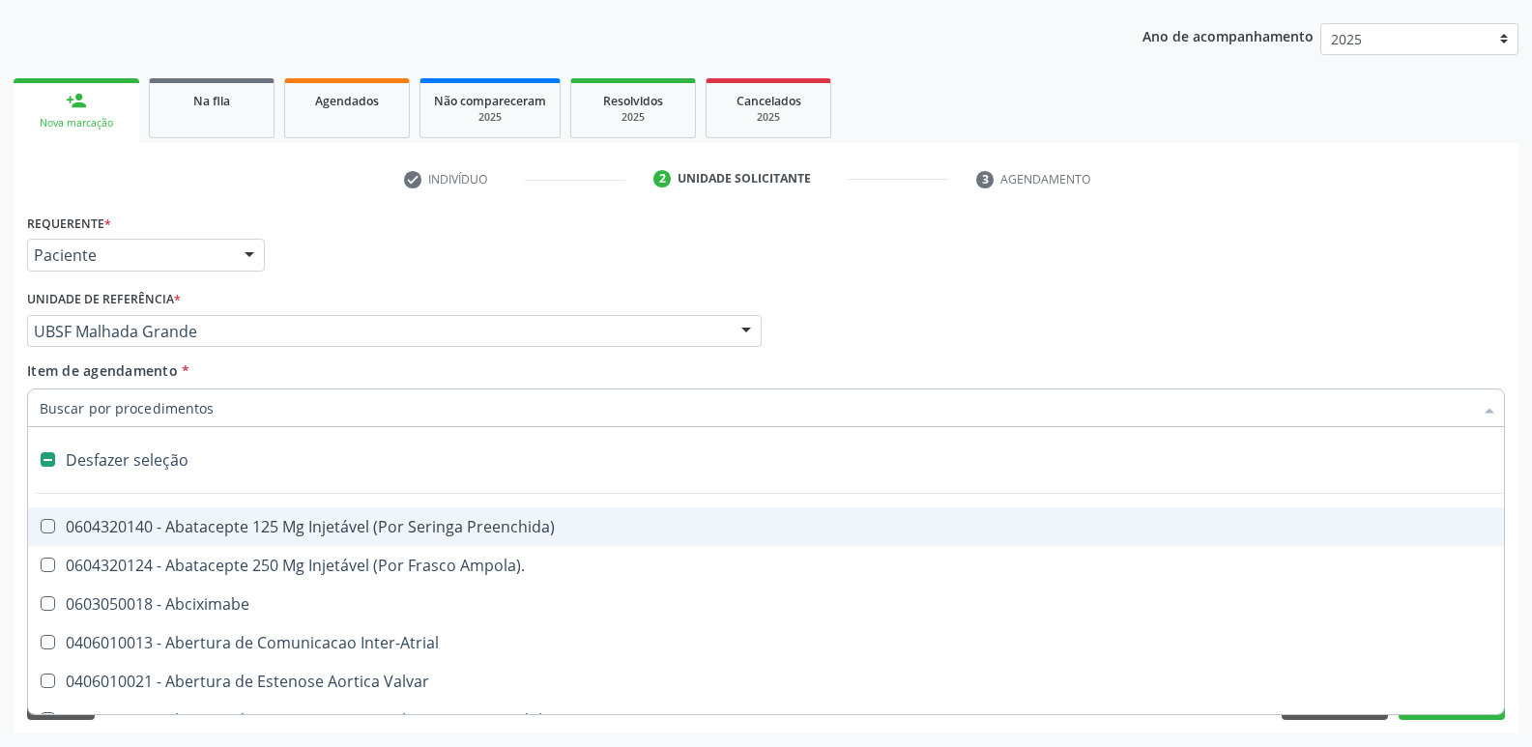
type input "V"
checkbox Cornea "true"
